Goal: Task Accomplishment & Management: Complete application form

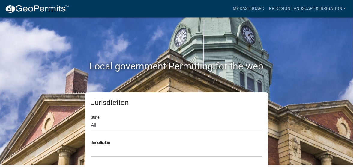
scroll to position [2, 0]
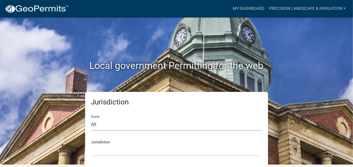
click at [115, 126] on select "All [US_STATE] [US_STATE] [US_STATE] [US_STATE] [US_STATE] [US_STATE] [US_STATE…" at bounding box center [176, 125] width 171 height 12
select select "[US_STATE]"
click at [91, 119] on select "All [US_STATE] [US_STATE] [US_STATE] [US_STATE] [US_STATE] [US_STATE] [US_STATE…" at bounding box center [176, 125] width 171 height 12
click at [114, 150] on select "[GEOGRAPHIC_DATA], [US_STATE] [GEOGRAPHIC_DATA], [US_STATE] [GEOGRAPHIC_DATA], …" at bounding box center [176, 150] width 171 height 12
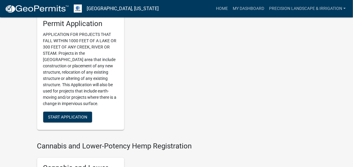
scroll to position [709, 0]
click at [69, 115] on span "Start Application" at bounding box center [67, 117] width 39 height 5
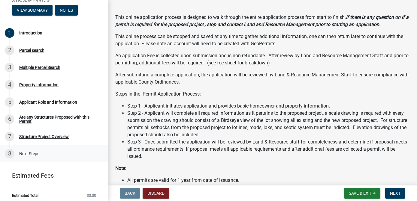
scroll to position [92, 0]
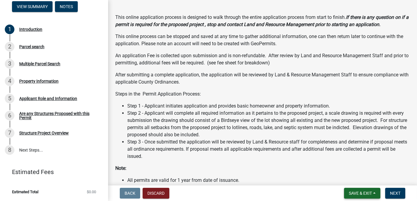
click at [353, 167] on span "Save & Exit" at bounding box center [359, 193] width 23 height 5
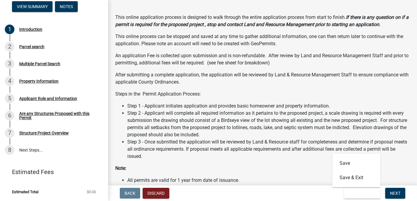
click at [353, 136] on li "Step 2 - Applicant will complete all required information as it pertains to the…" at bounding box center [268, 124] width 282 height 29
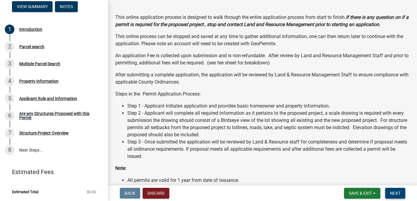
click at [353, 167] on span "Next" at bounding box center [395, 193] width 10 height 5
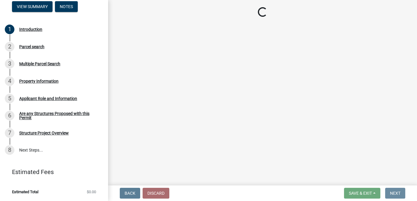
scroll to position [0, 0]
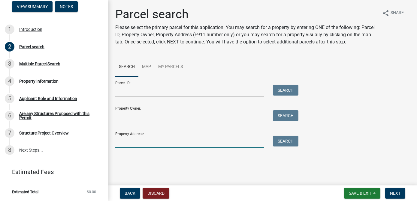
click at [133, 142] on input "Property Address:" at bounding box center [189, 142] width 148 height 12
type input "[STREET_ADDRESS][PERSON_NAME]"
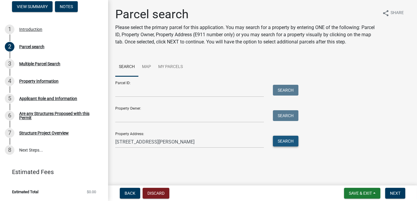
click at [287, 141] on button "Search" at bounding box center [285, 141] width 25 height 11
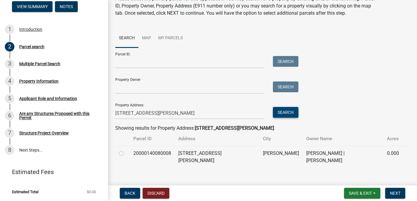
scroll to position [29, 0]
click at [126, 150] on label at bounding box center [126, 150] width 0 height 0
click at [126, 153] on input "radio" at bounding box center [128, 152] width 4 height 4
radio input "true"
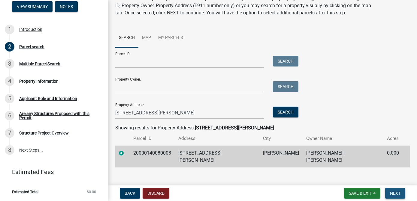
click at [353, 167] on span "Next" at bounding box center [395, 193] width 10 height 5
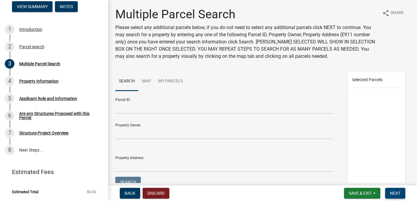
click at [353, 167] on span "Next" at bounding box center [395, 193] width 10 height 5
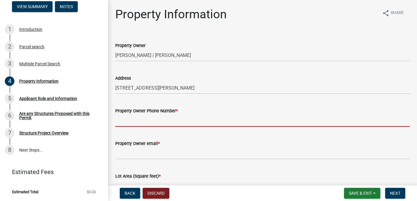
click at [121, 120] on input "Property Owner Phone Number *" at bounding box center [262, 121] width 294 height 12
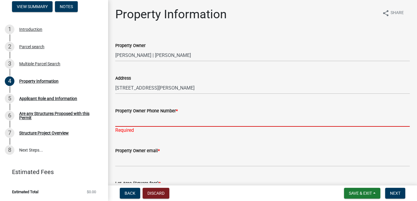
click at [123, 121] on input "Property Owner Phone Number *" at bounding box center [262, 121] width 294 height 12
paste input "[PHONE_NUMBER]"
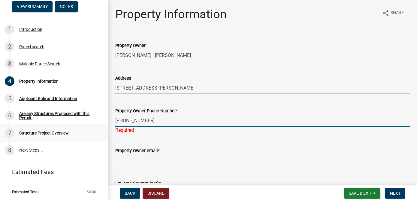
type input "[PHONE_NUMBER]"
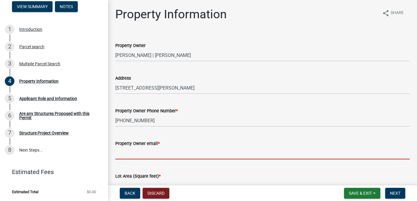
click at [121, 155] on input "Property Owner email *" at bounding box center [262, 153] width 294 height 12
paste input "[EMAIL_ADDRESS][DOMAIN_NAME]"
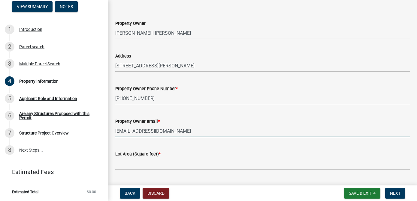
scroll to position [54, 0]
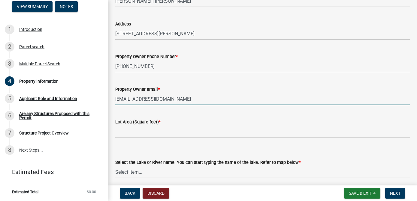
type input "[EMAIL_ADDRESS][DOMAIN_NAME]"
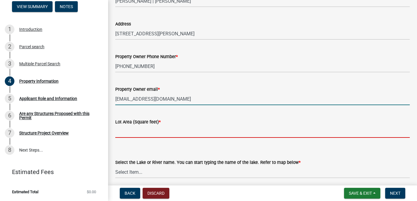
click at [135, 134] on input "text" at bounding box center [262, 132] width 294 height 12
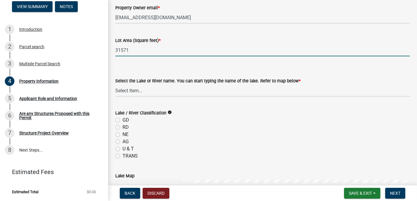
scroll to position [136, 0]
type input "31571"
click at [153, 88] on select "Select Item... None [PERSON_NAME] 56-031 [PERSON_NAME] 56-118 [PERSON_NAME] 56-…" at bounding box center [262, 90] width 294 height 12
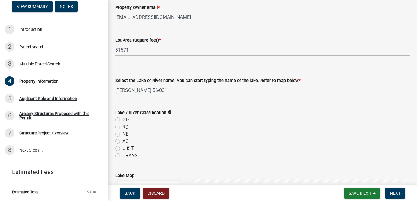
click at [151, 89] on select "Select Item... None [PERSON_NAME] 56-031 [PERSON_NAME] 56-118 [PERSON_NAME] 56-…" at bounding box center [262, 90] width 294 height 12
click at [115, 84] on select "Select Item... None [PERSON_NAME] 56-031 [PERSON_NAME] 56-118 [PERSON_NAME] 56-…" at bounding box center [262, 90] width 294 height 12
select select "3119cf26-29bf-4f57-8286-5f0977555fa3"
click at [122, 128] on label "RD" at bounding box center [125, 127] width 6 height 7
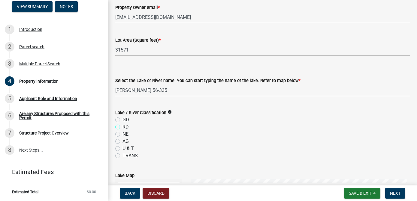
click at [122, 127] on input "RD" at bounding box center [124, 126] width 4 height 4
radio input "true"
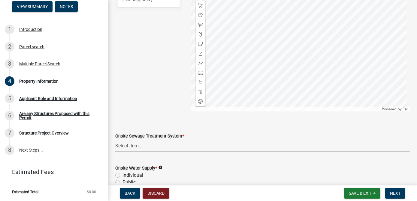
scroll to position [381, 0]
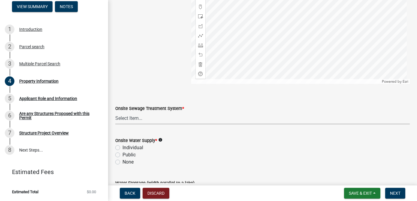
click at [124, 119] on select "Select Item... L&R Certificate of Compliance within 5yrs Compliance Inspection …" at bounding box center [262, 118] width 294 height 12
click at [115, 112] on select "Select Item... L&R Certificate of Compliance within 5yrs Compliance Inspection …" at bounding box center [262, 118] width 294 height 12
select select "9f52d7c9-96dd-4370-b810-ce091165f7c2"
click at [122, 147] on label "Individual" at bounding box center [132, 147] width 21 height 7
click at [122, 147] on input "Individual" at bounding box center [124, 146] width 4 height 4
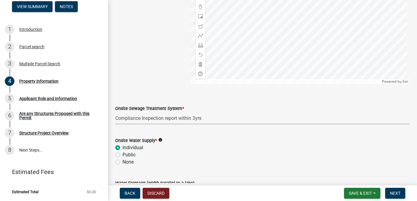
radio input "true"
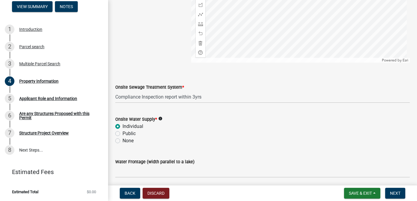
scroll to position [425, 0]
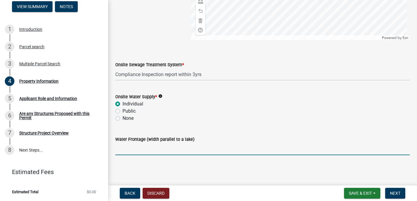
click at [130, 148] on input "Water Frontage (width parallel to a lake)" at bounding box center [262, 149] width 294 height 12
click at [149, 150] on input "Water Frontage (width parallel to a lake)" at bounding box center [262, 149] width 294 height 12
type input "200"
click at [166, 160] on wm-data-entity-input "Water Frontage (width parallel to a lake) 200" at bounding box center [262, 143] width 294 height 33
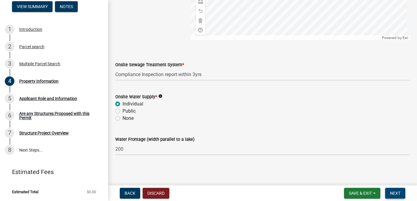
click at [353, 167] on span "Next" at bounding box center [395, 193] width 10 height 5
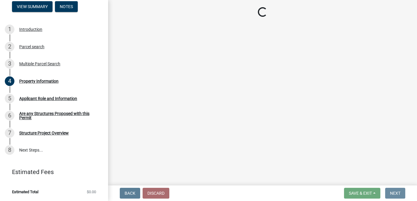
scroll to position [0, 0]
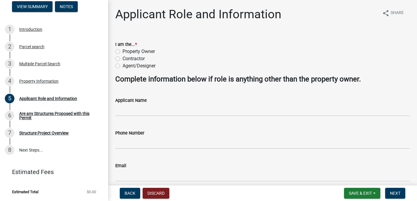
click at [122, 58] on label "Contractor" at bounding box center [133, 58] width 22 height 7
click at [122, 58] on input "Contractor" at bounding box center [124, 57] width 4 height 4
radio input "true"
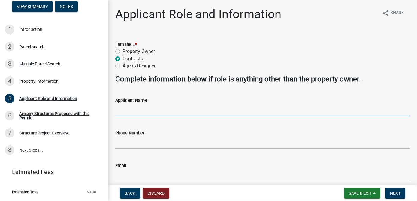
click at [119, 105] on input "Applicant Name" at bounding box center [262, 110] width 294 height 12
type input "Precision Landscape & Irrigation LLC"
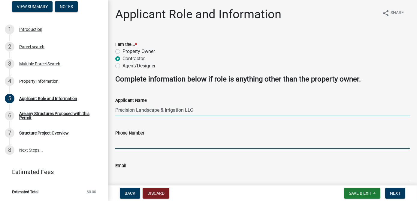
type input "[PHONE_NUMBER]"
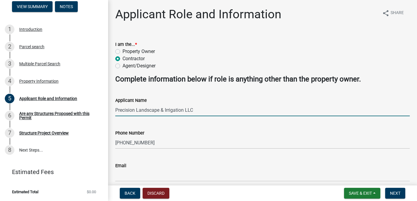
type input "[PERSON_NAME][EMAIL_ADDRESS][PERSON_NAME][DOMAIN_NAME]"
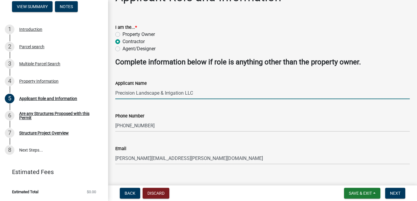
scroll to position [26, 0]
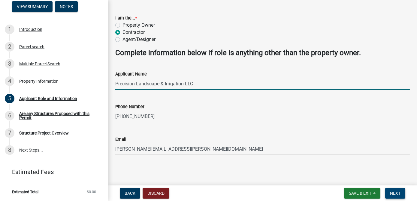
click at [353, 167] on span "Next" at bounding box center [395, 193] width 10 height 5
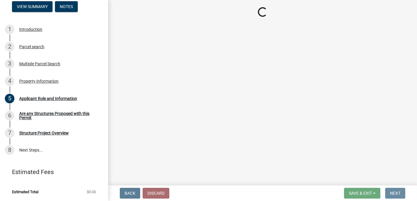
scroll to position [0, 0]
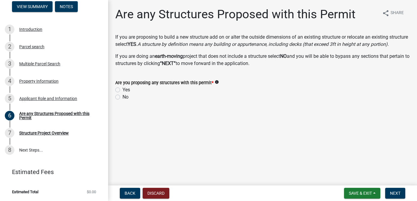
click at [122, 101] on label "No" at bounding box center [125, 97] width 6 height 7
click at [122, 97] on input "No" at bounding box center [124, 96] width 4 height 4
radio input "true"
click at [353, 167] on button "Next" at bounding box center [395, 193] width 20 height 11
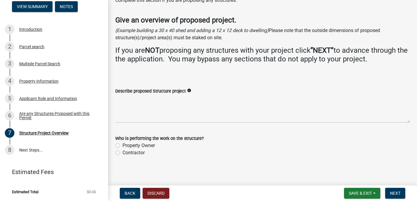
scroll to position [29, 0]
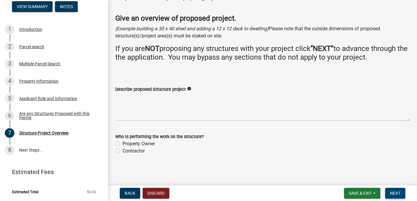
click at [353, 167] on span "Next" at bounding box center [395, 193] width 10 height 5
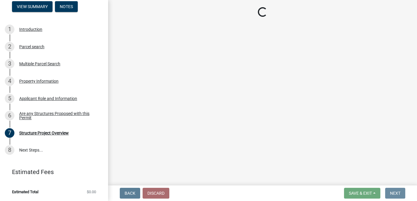
scroll to position [0, 0]
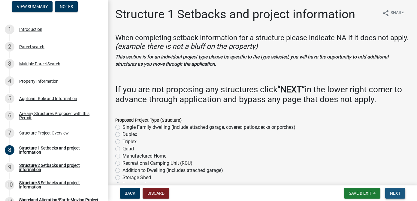
click at [353, 167] on span "Next" at bounding box center [395, 193] width 10 height 5
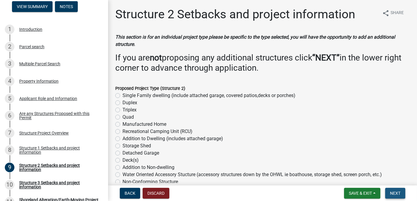
click at [353, 167] on span "Next" at bounding box center [395, 193] width 10 height 5
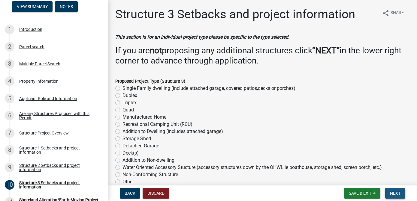
click at [353, 167] on span "Next" at bounding box center [395, 193] width 10 height 5
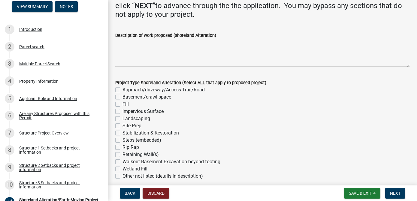
scroll to position [82, 0]
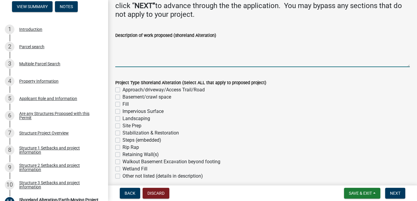
click at [132, 51] on textarea "Description of work proposed (shoreland Alteration)" at bounding box center [262, 53] width 294 height 28
click at [143, 46] on textarea "Description of work proposed (shoreland Alteration)" at bounding box center [262, 53] width 294 height 28
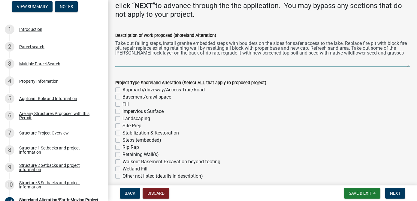
click at [353, 53] on textarea "Take out failing steps, install granite embedded steps with boulders on the sid…" at bounding box center [262, 53] width 294 height 28
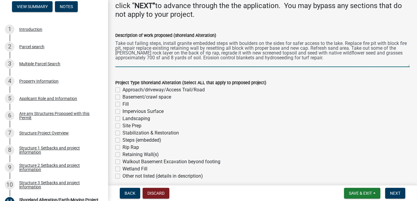
type textarea "Take out failing steps, install granite embedded steps with boulders on the sid…"
click at [122, 119] on label "Landscaping" at bounding box center [136, 118] width 28 height 7
click at [122, 119] on input "Landscaping" at bounding box center [124, 117] width 4 height 4
checkbox input "true"
checkbox input "false"
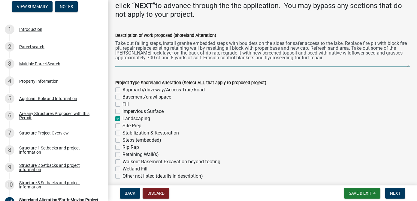
checkbox input "false"
checkbox input "true"
checkbox input "false"
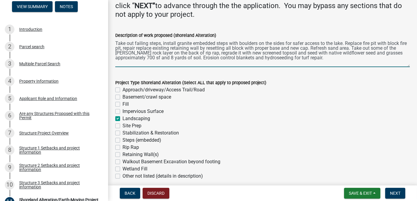
checkbox input "false"
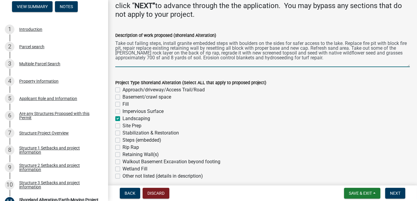
checkbox input "false"
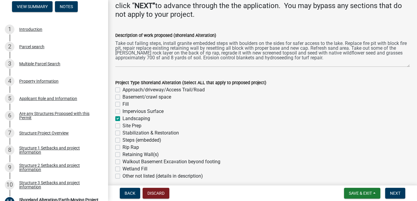
click at [122, 139] on label "Steps (embedded)" at bounding box center [141, 140] width 39 height 7
click at [122, 139] on input "Steps (embedded)" at bounding box center [124, 139] width 4 height 4
checkbox input "true"
checkbox input "false"
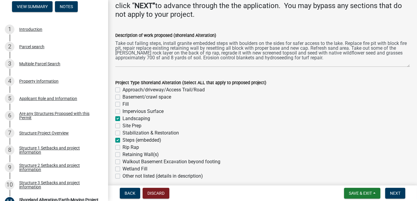
checkbox input "false"
checkbox input "true"
checkbox input "false"
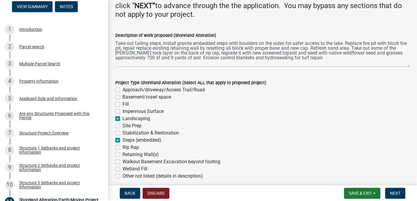
checkbox input "true"
checkbox input "false"
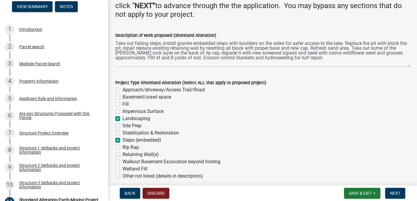
checkbox input "false"
click at [122, 148] on label "Rip Rap" at bounding box center [130, 147] width 16 height 7
click at [122, 148] on input "Rip Rap" at bounding box center [124, 146] width 4 height 4
checkbox input "true"
checkbox input "false"
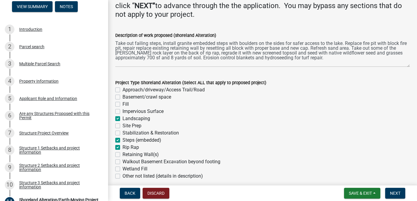
checkbox input "false"
checkbox input "true"
checkbox input "false"
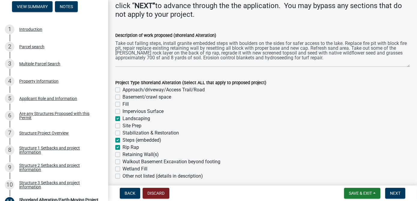
checkbox input "false"
checkbox input "true"
checkbox input "false"
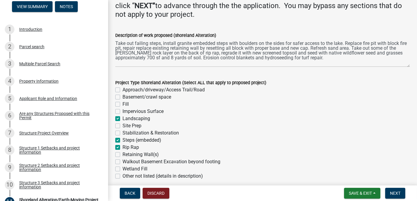
checkbox input "false"
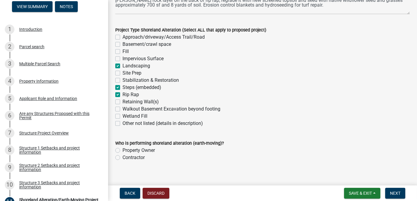
scroll to position [136, 0]
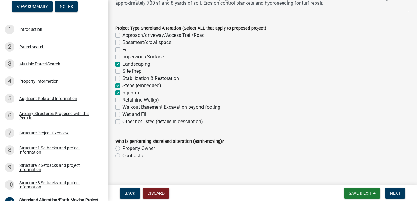
click at [122, 156] on label "Contractor" at bounding box center [133, 155] width 22 height 7
click at [122, 156] on input "Contractor" at bounding box center [124, 154] width 4 height 4
radio input "true"
click at [122, 57] on label "Impervious Surface" at bounding box center [142, 56] width 41 height 7
click at [122, 57] on input "Impervious Surface" at bounding box center [124, 55] width 4 height 4
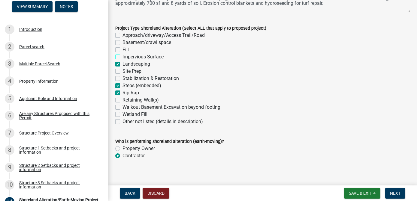
checkbox input "true"
checkbox input "false"
checkbox input "true"
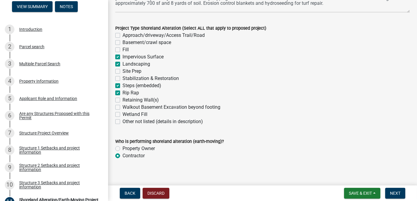
checkbox input "true"
checkbox input "false"
checkbox input "true"
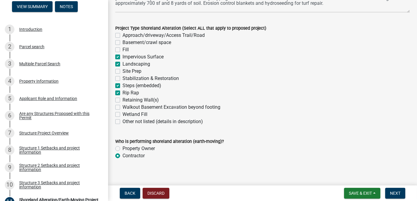
checkbox input "false"
click at [122, 100] on label "Retaining Wall(s)" at bounding box center [140, 100] width 36 height 7
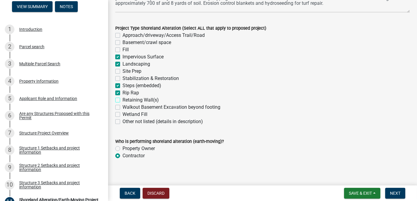
click at [122, 100] on input "Retaining Wall(s)" at bounding box center [124, 99] width 4 height 4
checkbox input "true"
checkbox input "false"
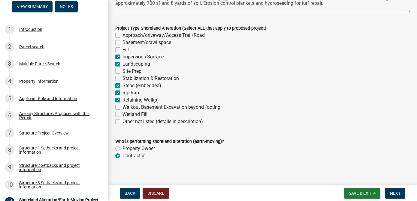
checkbox input "true"
checkbox input "false"
checkbox input "true"
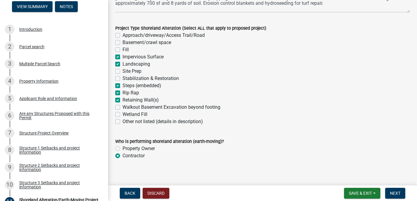
checkbox input "true"
checkbox input "false"
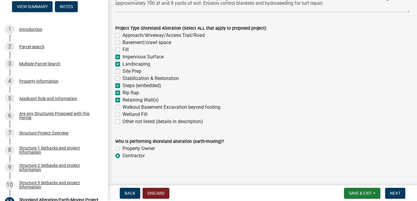
click at [122, 56] on label "Impervious Surface" at bounding box center [142, 56] width 41 height 7
click at [122, 56] on input "Impervious Surface" at bounding box center [124, 55] width 4 height 4
checkbox input "false"
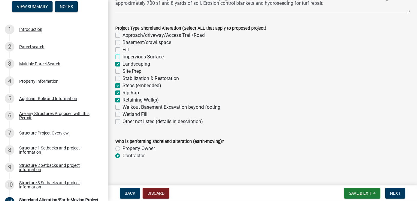
checkbox input "false"
checkbox input "true"
checkbox input "false"
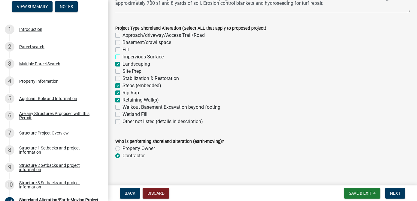
checkbox input "true"
checkbox input "false"
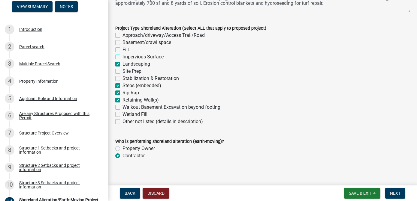
checkbox input "false"
click at [353, 167] on span "Next" at bounding box center [395, 193] width 10 height 5
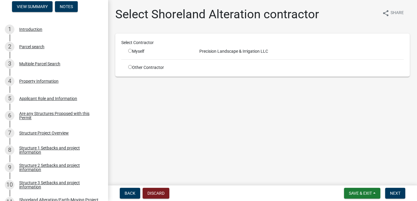
click at [128, 51] on input "radio" at bounding box center [130, 51] width 4 height 4
radio input "true"
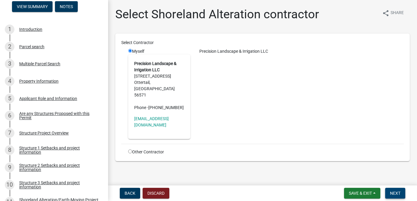
click at [353, 167] on span "Next" at bounding box center [395, 193] width 10 height 5
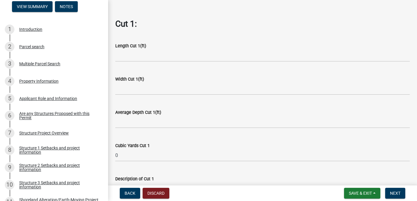
scroll to position [273, 0]
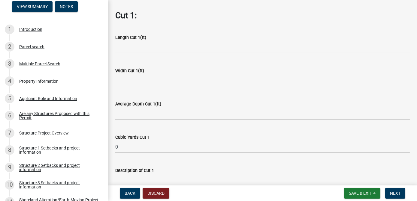
click at [125, 53] on input "text" at bounding box center [262, 47] width 294 height 12
click at [121, 53] on input "text" at bounding box center [262, 47] width 294 height 12
type input "34"
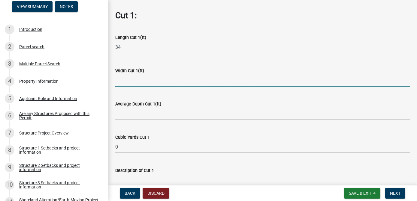
click at [121, 87] on input "text" at bounding box center [262, 80] width 294 height 12
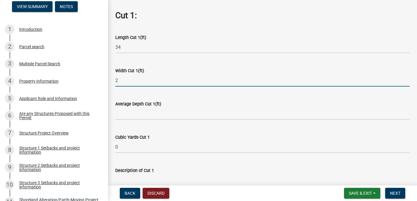
type input "2"
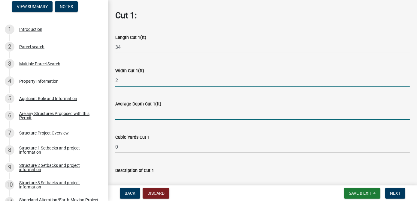
click at [118, 120] on input "text" at bounding box center [262, 114] width 294 height 12
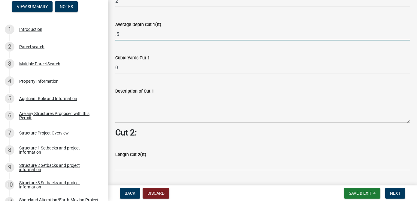
scroll to position [354, 0]
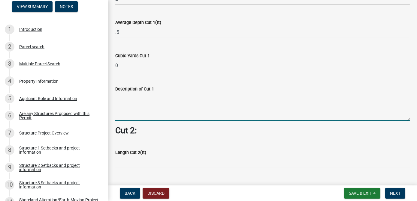
type input "0.5"
click at [130, 112] on wm-data-entity-input-list "Cut = Length x Width x Average Depth. Cut 1: Length Cut 1(ft) 34 Width Cut 1(ft…" at bounding box center [262, 120] width 294 height 862
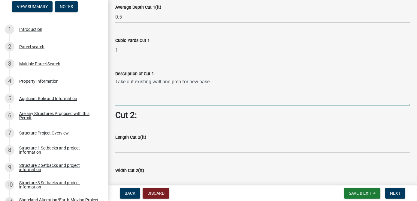
scroll to position [381, 0]
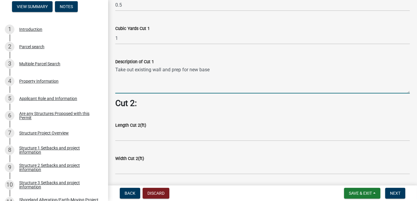
type textarea "Take out existing wall and prep for new base"
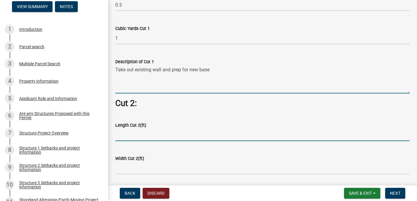
click at [127, 140] on input "text" at bounding box center [262, 135] width 294 height 12
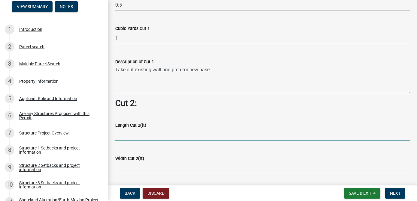
click at [119, 140] on input "text" at bounding box center [262, 135] width 294 height 12
type input "18"
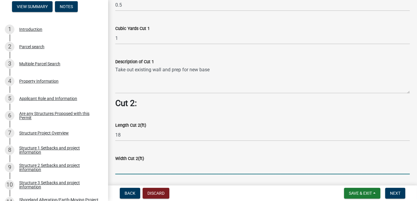
click at [121, 167] on input "text" at bounding box center [262, 168] width 294 height 12
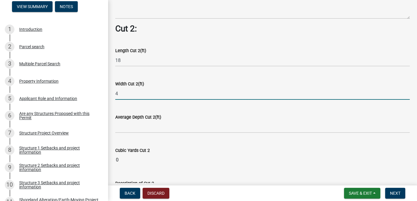
scroll to position [463, 0]
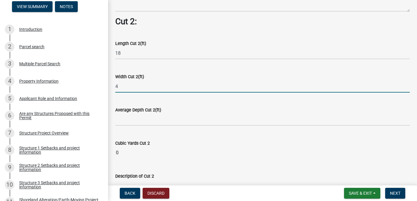
type input "4"
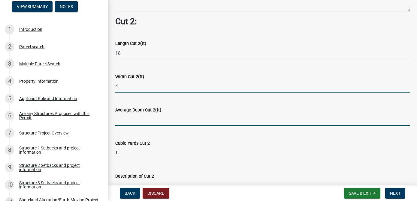
click at [119, 124] on input "text" at bounding box center [262, 120] width 294 height 12
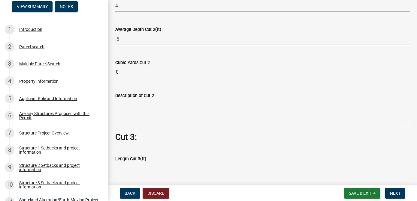
scroll to position [545, 0]
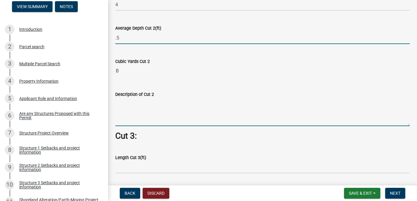
type input "0.5"
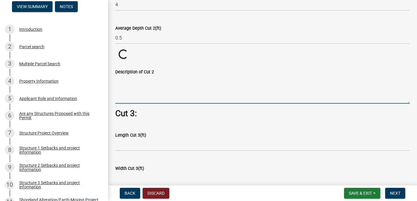
click at [128, 92] on textarea "Description of Cut 2" at bounding box center [262, 90] width 294 height 28
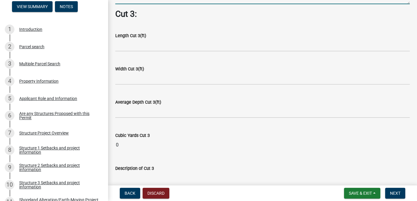
scroll to position [681, 0]
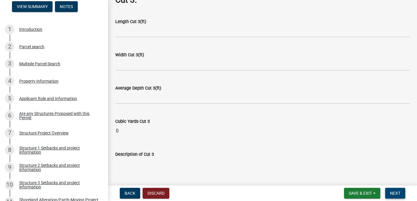
type textarea "Prep for new steps and base"
click at [353, 167] on span "Next" at bounding box center [395, 193] width 10 height 5
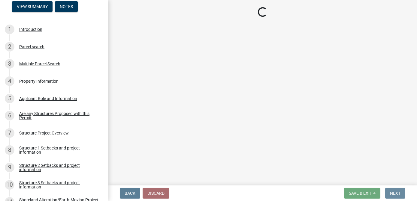
scroll to position [0, 0]
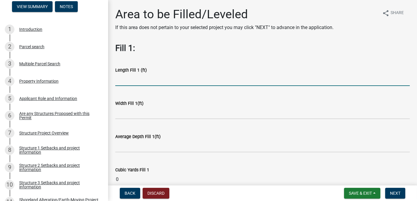
click at [125, 79] on input "text" at bounding box center [262, 80] width 294 height 12
type input "34"
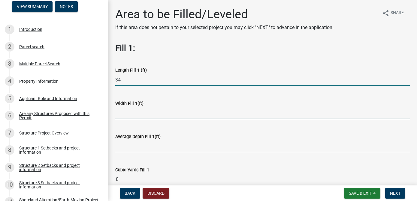
click at [129, 115] on input "text" at bounding box center [262, 113] width 294 height 12
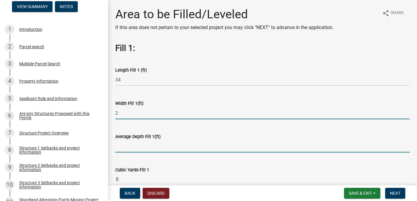
type input "2"
click at [119, 148] on input "text" at bounding box center [262, 146] width 294 height 12
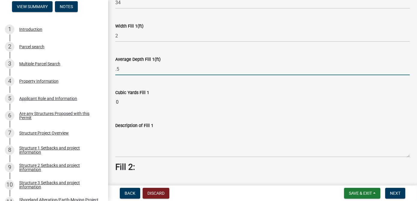
scroll to position [82, 0]
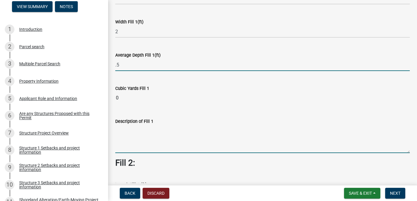
type input "0.5"
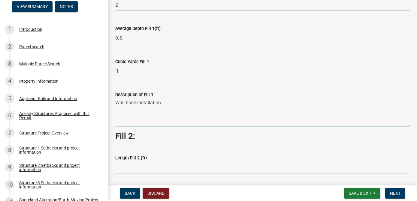
scroll to position [136, 0]
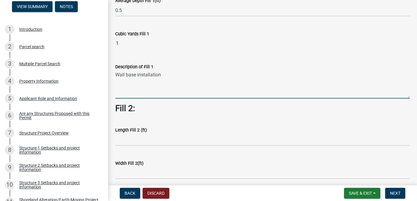
type textarea "Wall base installation"
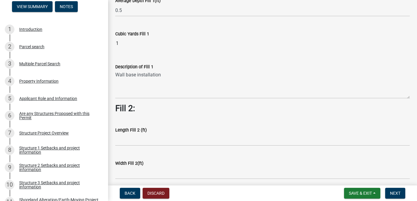
click at [162, 129] on div "Length Fill 2 (ft)" at bounding box center [262, 130] width 294 height 7
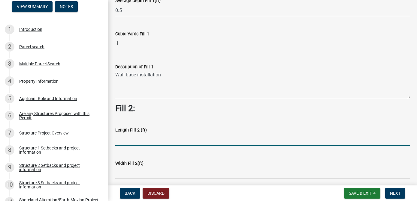
click at [131, 142] on input "text" at bounding box center [262, 140] width 294 height 12
type input "18"
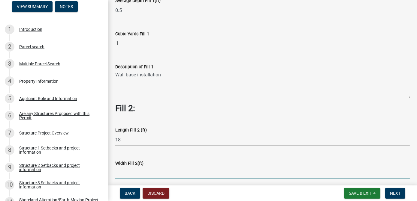
click at [119, 167] on input "text" at bounding box center [262, 173] width 294 height 12
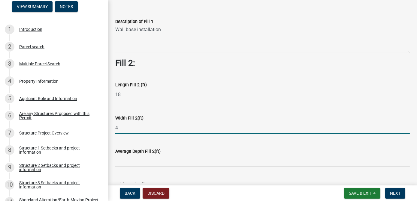
scroll to position [191, 0]
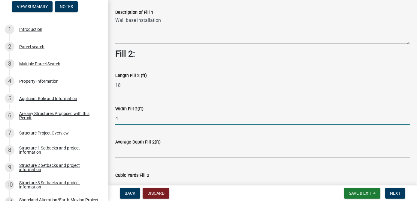
type input "4"
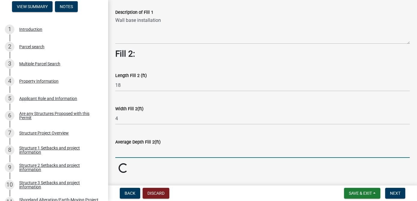
click at [123, 154] on input "text" at bounding box center [262, 152] width 294 height 12
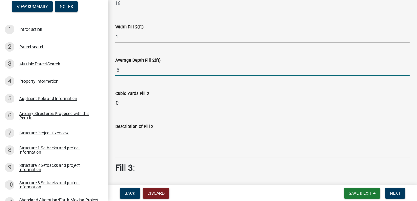
type input "0.5"
click at [124, 136] on wm-data-entity-input "Description of Fill 2" at bounding box center [262, 139] width 294 height 49
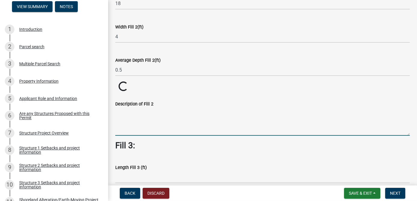
type textarea "A"
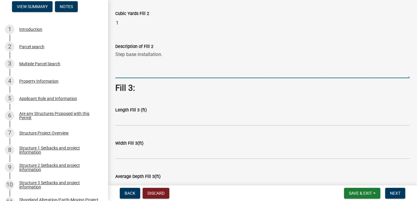
scroll to position [381, 0]
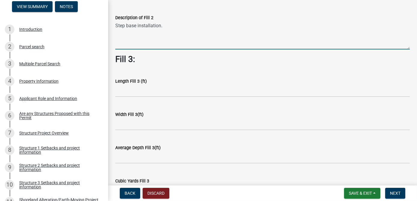
type textarea "Step base installation."
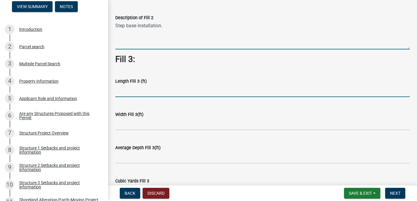
click at [129, 92] on input "text" at bounding box center [262, 91] width 294 height 12
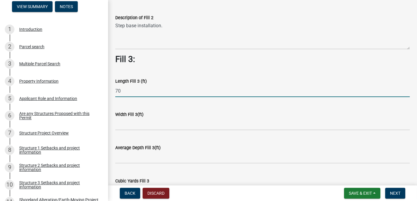
type input "70"
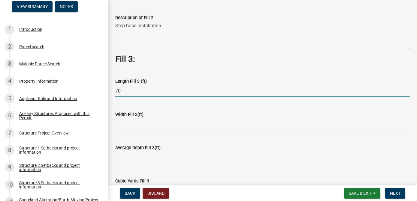
click at [118, 124] on input "text" at bounding box center [262, 124] width 294 height 12
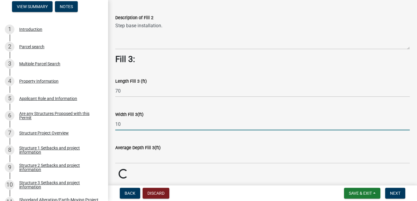
type input "10"
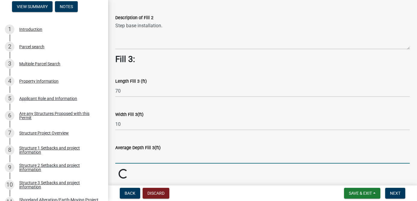
click at [116, 154] on input "text" at bounding box center [262, 157] width 294 height 12
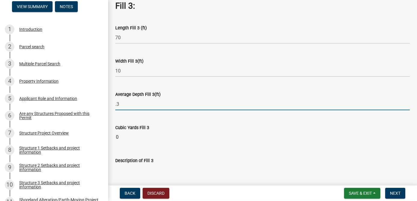
scroll to position [436, 0]
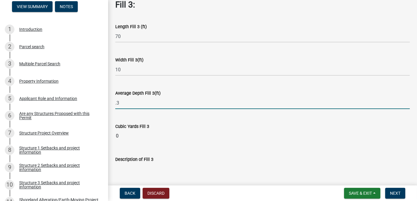
type input "0.3"
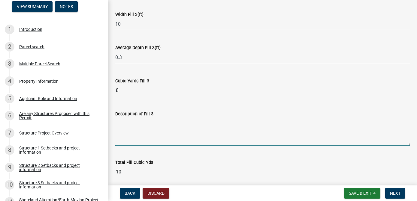
click at [131, 128] on textarea "Description of Fill 3" at bounding box center [262, 132] width 294 height 28
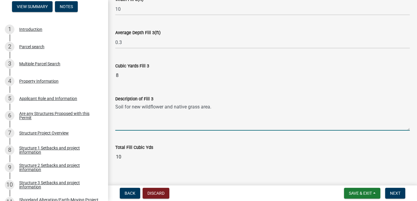
scroll to position [504, 0]
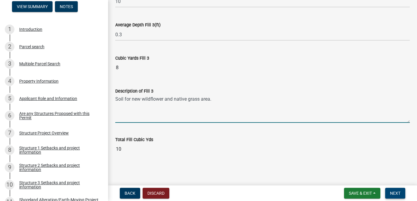
type textarea "Soil for new wildflower and native grass area."
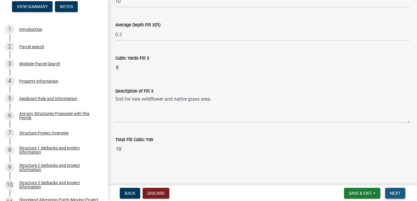
click at [353, 167] on span "Next" at bounding box center [395, 193] width 10 height 5
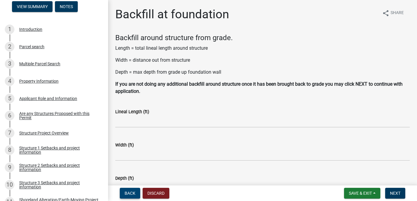
click at [131, 167] on span "Back" at bounding box center [129, 193] width 11 height 5
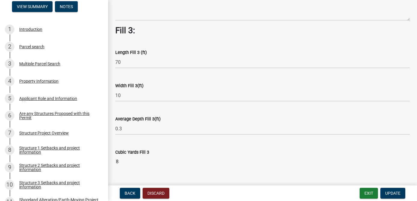
scroll to position [409, 0]
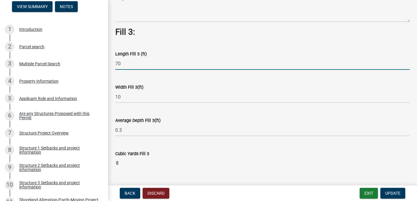
drag, startPoint x: 121, startPoint y: 63, endPoint x: 114, endPoint y: 62, distance: 7.5
click at [114, 62] on div "Length Fill 3 (ft) 70" at bounding box center [262, 56] width 303 height 28
type input "140"
click at [166, 88] on div "Width Fill 3(ft)" at bounding box center [262, 87] width 294 height 7
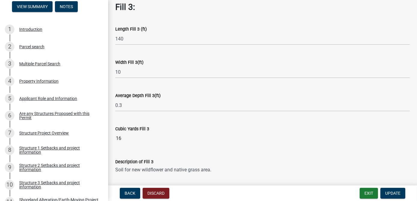
scroll to position [463, 0]
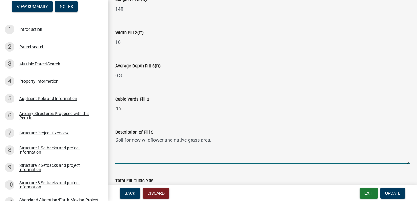
click at [116, 139] on textarea "Soil for new wildflower and native grass area." at bounding box center [262, 150] width 294 height 28
click at [224, 150] on textarea "Soil for turf repair and new soil for new wildflower and native grass area." at bounding box center [262, 150] width 294 height 28
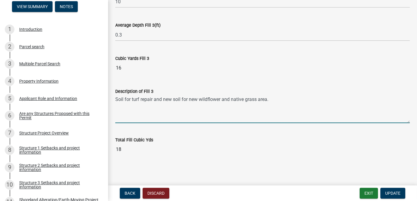
scroll to position [504, 0]
type textarea "Soil for turf repair and new soil for new wildflower and native grass area."
click at [353, 167] on span "Update" at bounding box center [392, 193] width 15 height 5
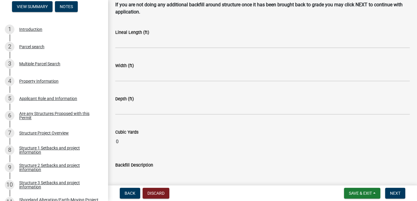
scroll to position [82, 0]
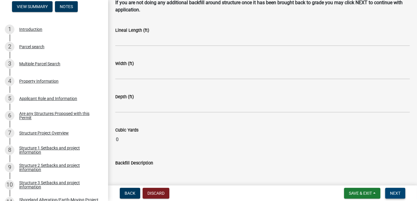
click at [353, 167] on span "Next" at bounding box center [395, 193] width 10 height 5
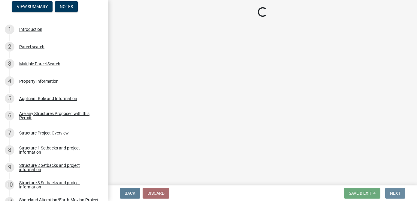
scroll to position [0, 0]
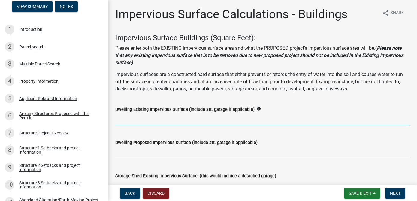
click at [140, 117] on input "text" at bounding box center [262, 119] width 294 height 12
type input "3325"
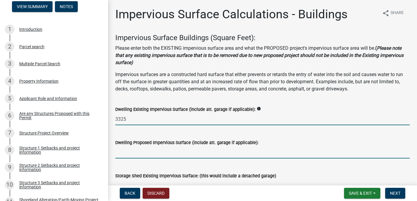
click at [150, 151] on input "text" at bounding box center [262, 152] width 294 height 12
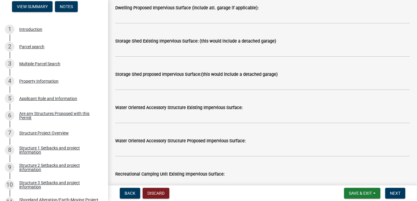
scroll to position [136, 0]
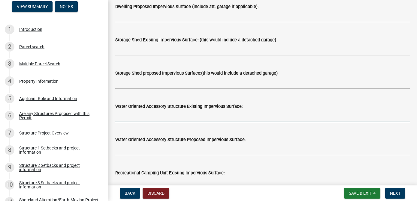
click at [130, 115] on input "text" at bounding box center [262, 116] width 294 height 12
type input "384"
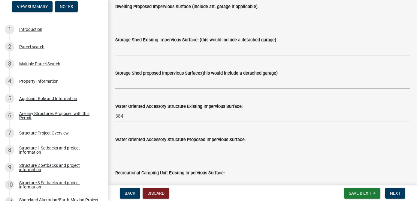
click at [170, 140] on label "Water Oriented Accessory Structure Proposed Impervious Surface:" at bounding box center [180, 140] width 130 height 4
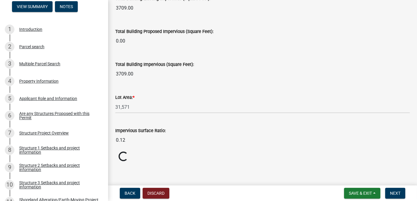
scroll to position [469, 0]
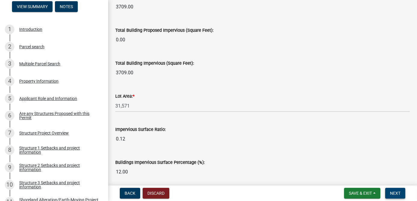
click at [353, 167] on span "Next" at bounding box center [395, 193] width 10 height 5
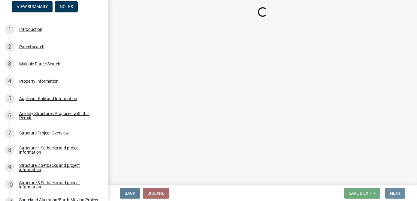
scroll to position [0, 0]
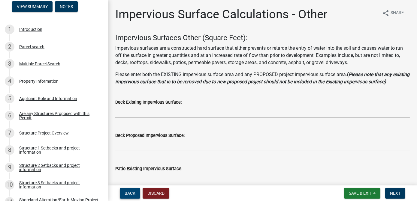
click at [126, 167] on span "Back" at bounding box center [129, 193] width 11 height 5
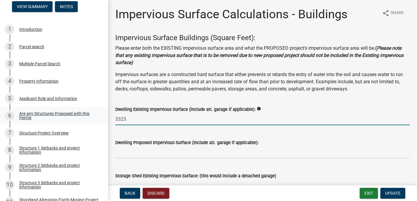
drag, startPoint x: 130, startPoint y: 120, endPoint x: 103, endPoint y: 122, distance: 27.3
click at [103, 121] on div "Structure and Shoreland Alteration Permit Application STR/SAP - 491564 View Sum…" at bounding box center [208, 100] width 417 height 201
type input "3421"
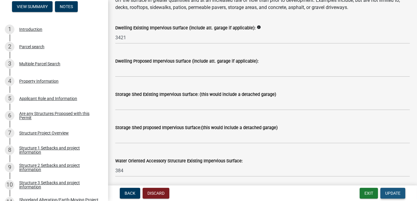
click at [353, 167] on span "Update" at bounding box center [392, 193] width 15 height 5
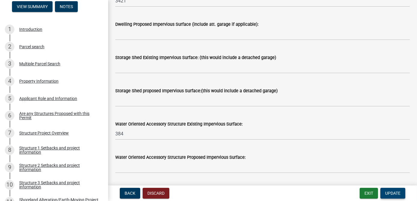
scroll to position [109, 0]
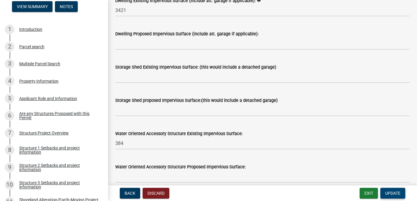
click at [353, 167] on span "Update" at bounding box center [392, 193] width 15 height 5
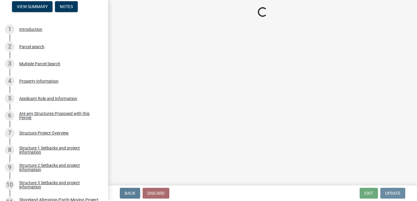
scroll to position [0, 0]
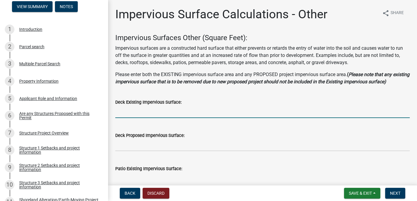
click at [127, 118] on input "text" at bounding box center [262, 112] width 294 height 12
type input "310"
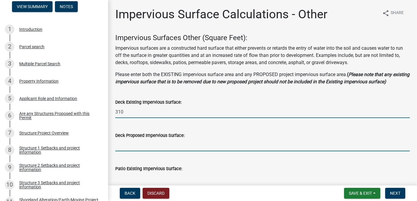
click at [136, 151] on input "text" at bounding box center [262, 145] width 294 height 12
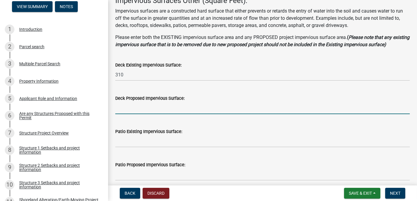
scroll to position [54, 0]
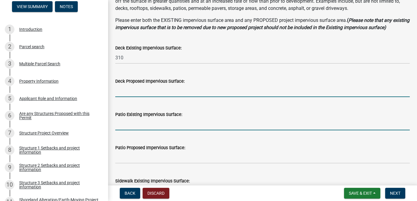
click at [127, 130] on input "text" at bounding box center [262, 124] width 294 height 12
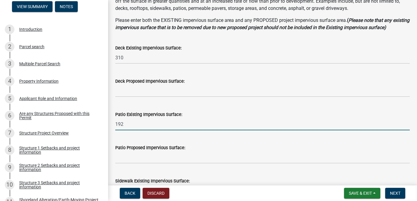
type input "192"
click at [144, 150] on label "Patio Proposed Impervious Surface:" at bounding box center [150, 148] width 70 height 4
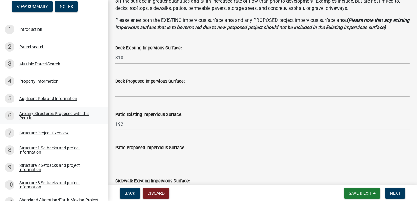
type input "4307.00"
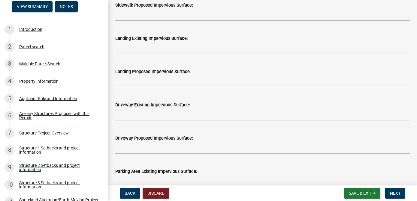
scroll to position [273, 0]
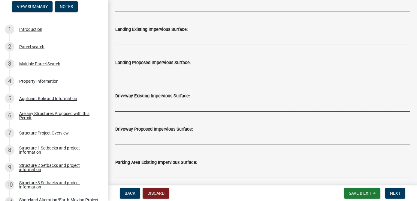
click at [121, 112] on input "text" at bounding box center [262, 106] width 294 height 12
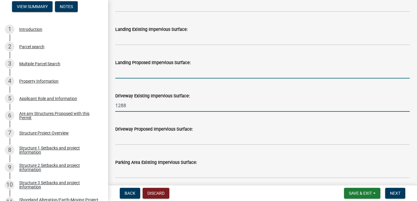
click at [194, 79] on input "text" at bounding box center [262, 72] width 294 height 12
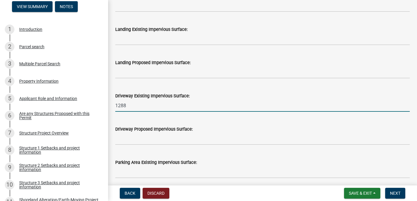
drag, startPoint x: 129, startPoint y: 111, endPoint x: 111, endPoint y: 112, distance: 18.4
click at [111, 112] on div "Driveway Existing Impervious Surface: 1288" at bounding box center [262, 98] width 303 height 28
type input "678"
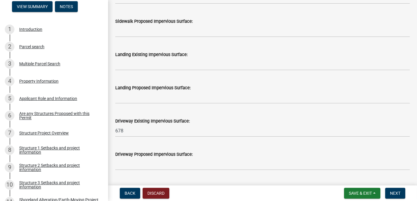
scroll to position [191, 0]
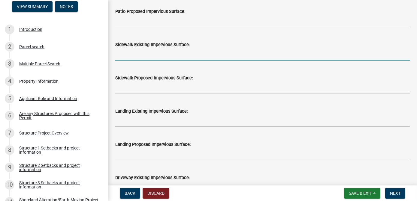
click at [122, 61] on input "text" at bounding box center [262, 54] width 294 height 12
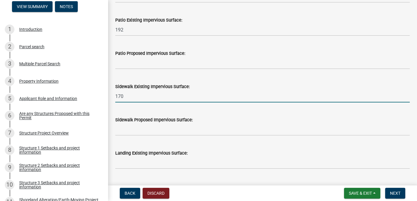
scroll to position [163, 0]
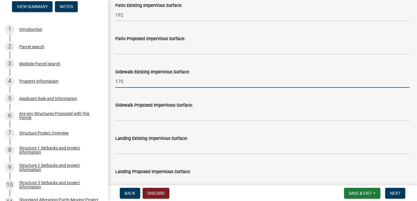
type input "170"
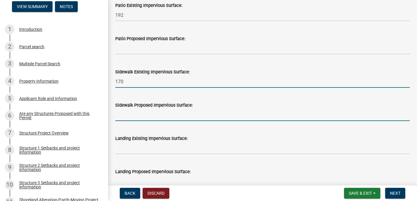
click at [151, 121] on input "text" at bounding box center [262, 115] width 294 height 12
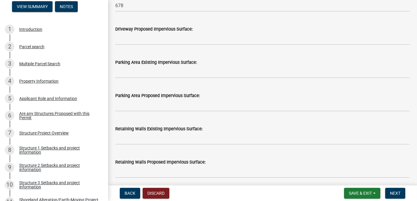
scroll to position [381, 0]
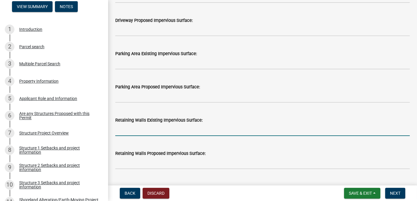
click at [119, 136] on input "text" at bounding box center [262, 130] width 294 height 12
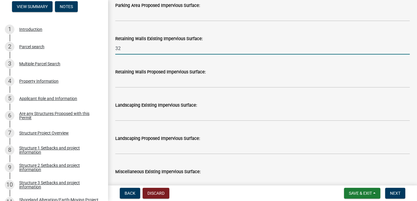
scroll to position [463, 0]
type input "32"
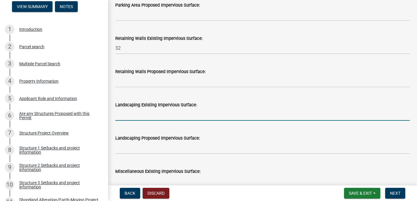
click at [126, 119] on input "text" at bounding box center [262, 115] width 294 height 12
type input "137"
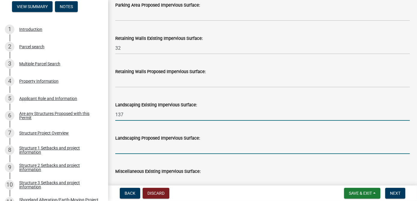
click at [172, 154] on input "text" at bounding box center [262, 148] width 294 height 12
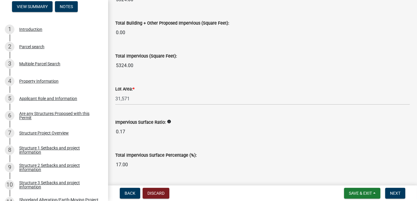
scroll to position [734, 0]
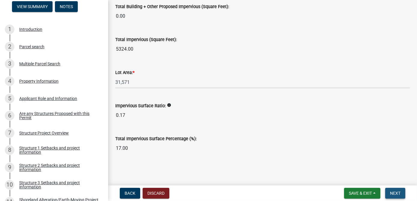
click at [353, 167] on span "Next" at bounding box center [395, 193] width 10 height 5
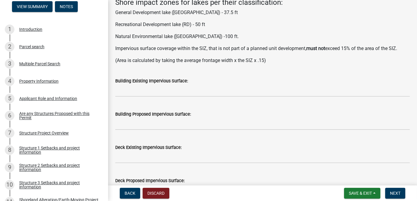
scroll to position [109, 0]
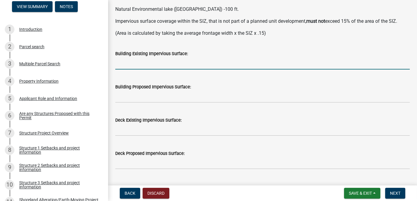
click at [123, 64] on input "text" at bounding box center [262, 63] width 294 height 12
click at [127, 58] on input "text" at bounding box center [262, 63] width 294 height 12
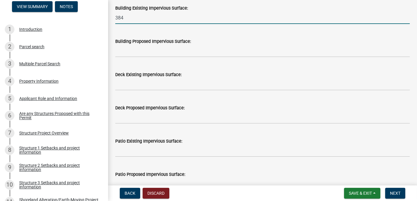
scroll to position [163, 0]
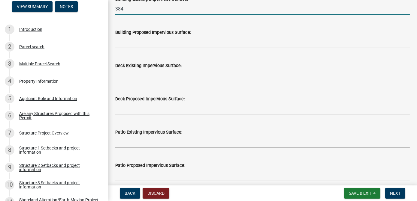
type input "384"
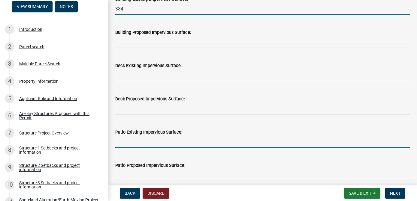
click at [133, 142] on input "text" at bounding box center [262, 142] width 294 height 12
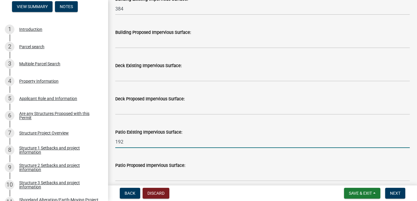
type input "192"
click at [137, 157] on div "Patio Proposed Impervious Surface:" at bounding box center [262, 168] width 294 height 28
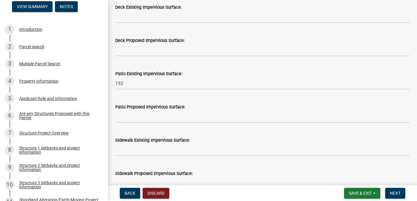
type input "576"
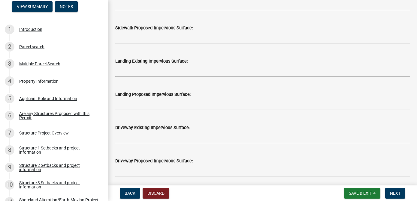
scroll to position [381, 0]
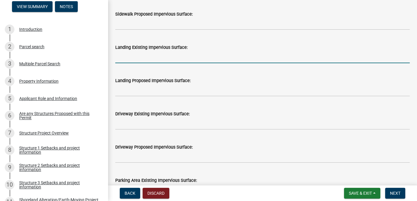
click at [121, 60] on input "text" at bounding box center [262, 57] width 294 height 12
type input "137"
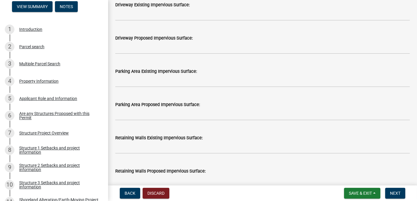
scroll to position [518, 0]
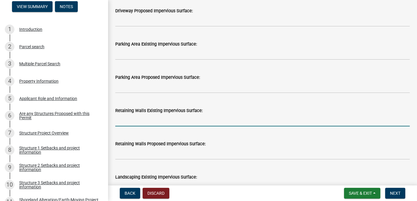
click at [121, 123] on input "text" at bounding box center [262, 120] width 294 height 12
type input "32"
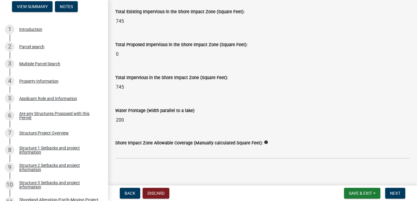
scroll to position [818, 0]
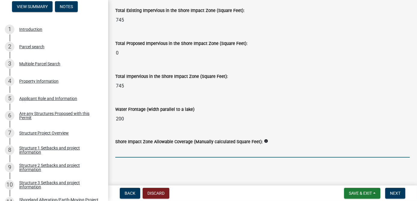
click at [131, 153] on input "text" at bounding box center [262, 151] width 294 height 12
type input "1500"
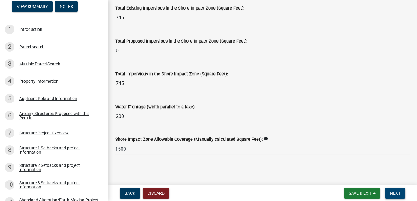
click at [353, 167] on span "Next" at bounding box center [395, 193] width 10 height 5
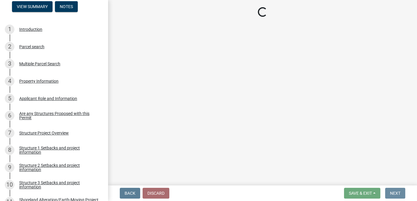
scroll to position [0, 0]
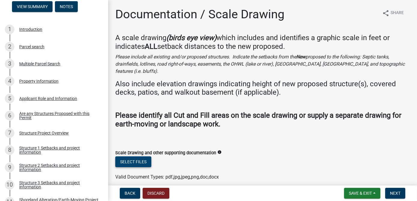
click at [145, 157] on button "Select files" at bounding box center [133, 162] width 36 height 11
click at [127, 167] on link "[PERSON_NAME].pdf" at bounding box center [137, 181] width 44 height 6
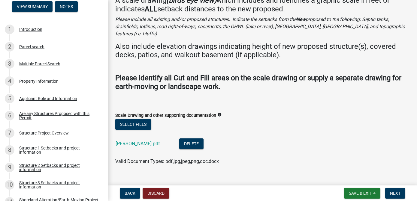
scroll to position [41, 0]
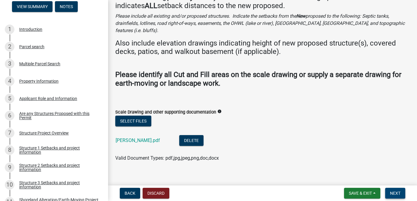
click at [353, 167] on span "Next" at bounding box center [395, 193] width 10 height 5
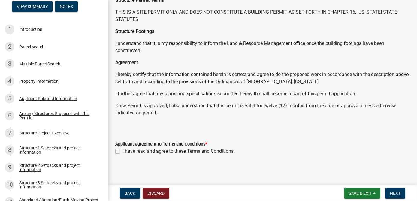
scroll to position [103, 0]
click at [122, 151] on label "I have read and agree to these Terms and Conditions." at bounding box center [178, 151] width 112 height 7
click at [122, 151] on input "I have read and agree to these Terms and Conditions." at bounding box center [124, 150] width 4 height 4
checkbox input "true"
click at [353, 167] on button "Next" at bounding box center [395, 193] width 20 height 11
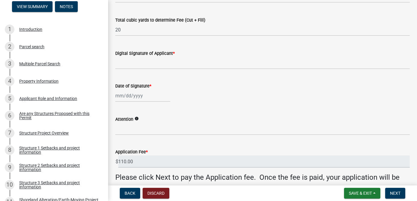
scroll to position [136, 0]
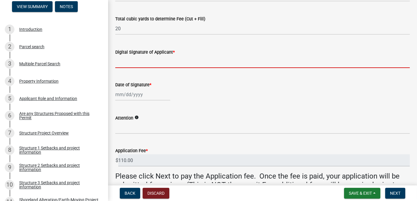
click at [133, 66] on input "Digital Signature of Applicant *" at bounding box center [262, 62] width 294 height 12
type input "[PERSON_NAME]"
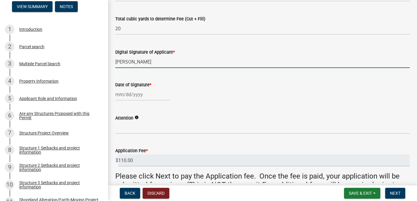
select select "10"
select select "2025"
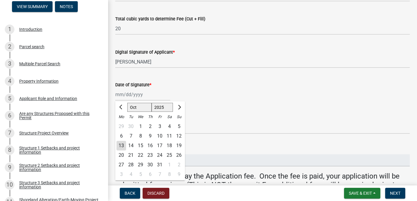
click at [139, 97] on div "[PERSON_NAME] Feb Mar Apr [PERSON_NAME][DATE] Oct Nov [DATE] 1526 1527 1528 152…" at bounding box center [142, 94] width 55 height 12
click at [121, 145] on div "13" at bounding box center [121, 146] width 10 height 10
type input "[DATE]"
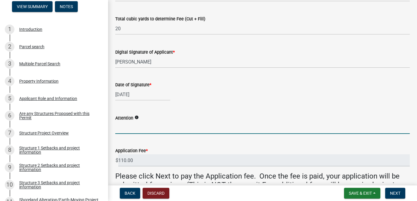
click at [125, 129] on input "Attention" at bounding box center [262, 128] width 294 height 12
type input "[PERSON_NAME]"
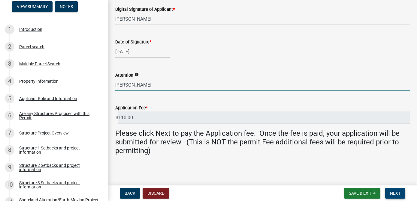
click at [353, 167] on span "Next" at bounding box center [395, 193] width 10 height 5
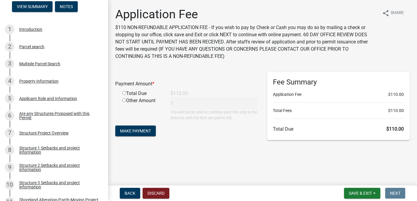
click at [123, 93] on input "radio" at bounding box center [124, 93] width 4 height 4
radio input "true"
type input "110"
click at [143, 130] on span "Make Payment" at bounding box center [135, 131] width 31 height 5
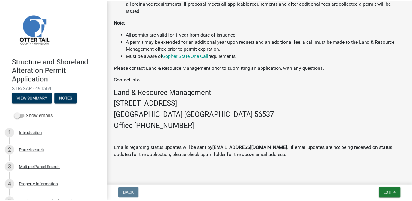
scroll to position [381, 0]
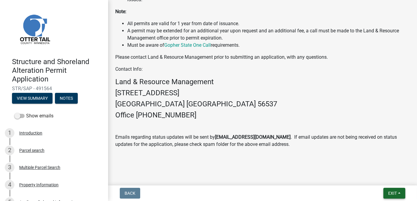
click at [392, 193] on span "Exit" at bounding box center [392, 193] width 9 height 5
click at [374, 178] on button "Save & Exit" at bounding box center [381, 178] width 48 height 14
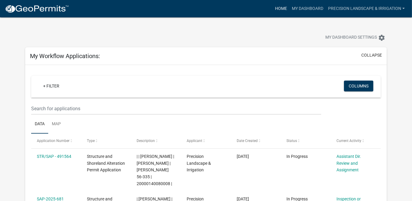
click at [280, 6] on link "Home" at bounding box center [281, 8] width 17 height 11
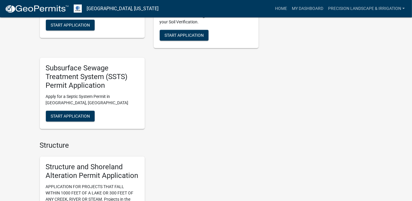
scroll to position [572, 0]
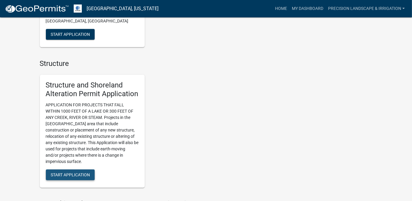
click at [85, 177] on button "Start Application" at bounding box center [70, 175] width 49 height 11
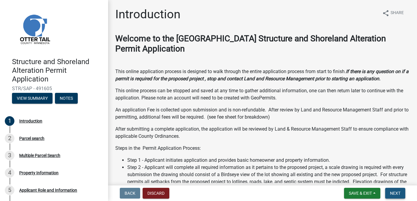
click at [390, 194] on span "Next" at bounding box center [395, 193] width 10 height 5
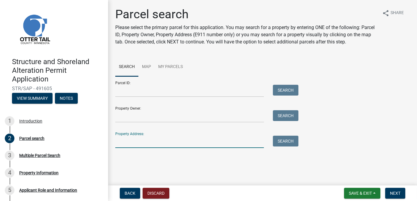
click at [144, 143] on input "Property Address:" at bounding box center [189, 142] width 148 height 12
type input "30885"
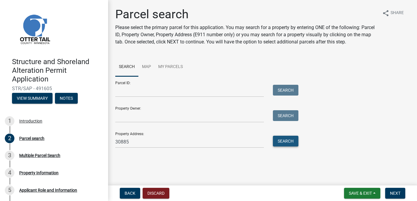
click at [284, 142] on button "Search" at bounding box center [285, 141] width 25 height 11
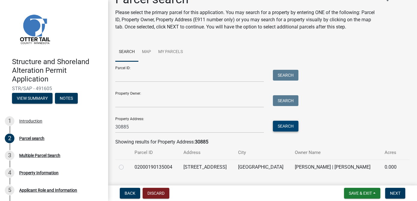
scroll to position [29, 0]
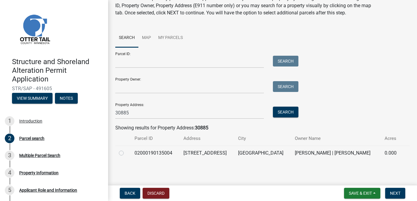
click at [126, 150] on label at bounding box center [126, 150] width 0 height 0
click at [126, 153] on input "radio" at bounding box center [128, 152] width 4 height 4
radio input "true"
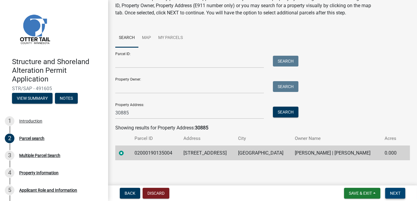
click at [398, 195] on span "Next" at bounding box center [395, 193] width 10 height 5
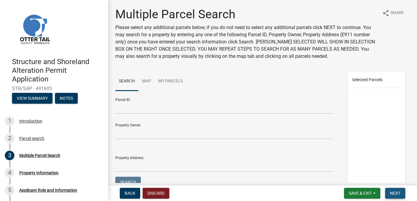
click at [397, 192] on span "Next" at bounding box center [395, 193] width 10 height 5
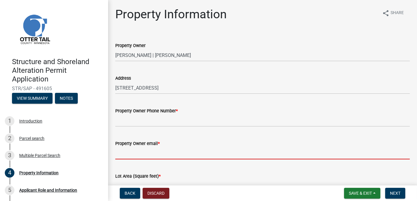
click at [135, 153] on input "Property Owner email *" at bounding box center [262, 153] width 294 height 12
paste input "darcyneumann@hotmail.com"
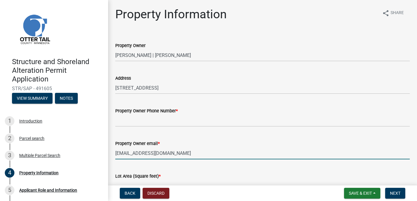
type input "darcyneumann@hotmail.com"
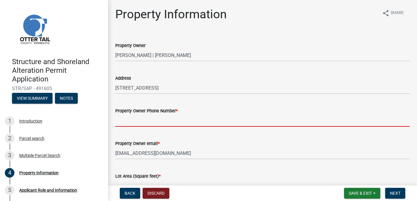
click at [119, 120] on input "Property Owner Phone Number *" at bounding box center [262, 121] width 294 height 12
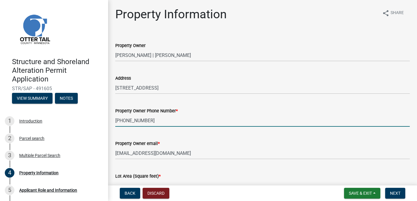
type input "701-866-4075"
click at [214, 145] on div "Property Owner email *" at bounding box center [262, 143] width 294 height 7
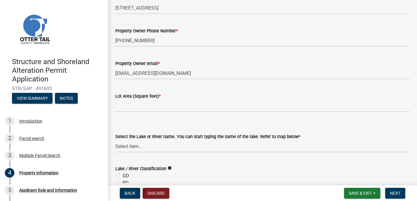
scroll to position [82, 0]
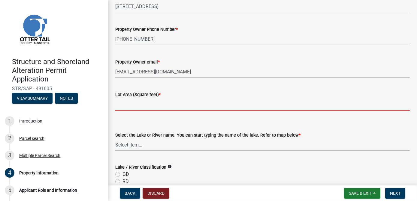
click at [133, 105] on input "text" at bounding box center [262, 104] width 294 height 12
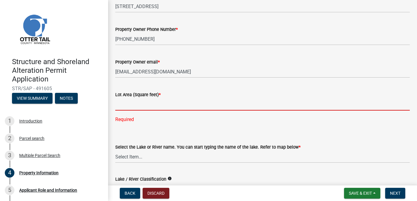
click at [127, 102] on input "text" at bounding box center [262, 104] width 294 height 12
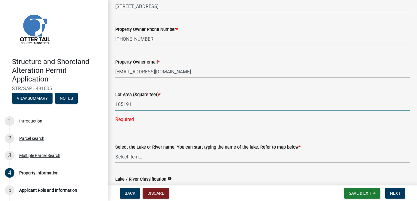
type input "105191"
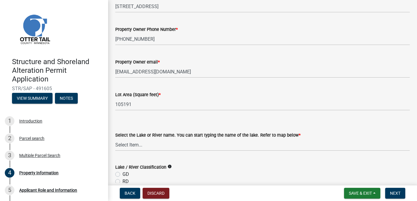
click at [135, 145] on select "Select Item... None [PERSON_NAME] 56-031 [PERSON_NAME] 56-118 [PERSON_NAME] 56-…" at bounding box center [262, 145] width 294 height 12
click at [115, 139] on select "Select Item... None [PERSON_NAME] 56-031 [PERSON_NAME] 56-118 [PERSON_NAME] 56-…" at bounding box center [262, 145] width 294 height 12
select select "e2e9f5ff-8d27-4eb8-b9f0-02cb67c83543"
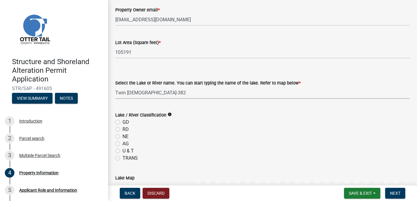
scroll to position [136, 0]
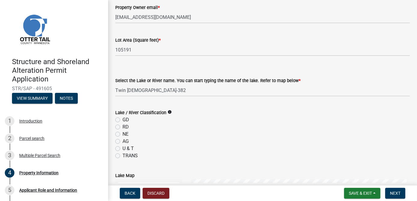
click at [115, 127] on div "Lake / River Classification info GD RD NE AG U & T TRANS" at bounding box center [262, 131] width 303 height 58
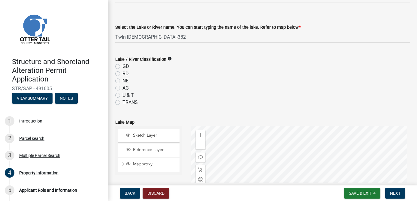
scroll to position [191, 0]
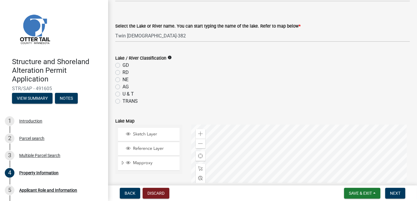
click at [122, 72] on label "RD" at bounding box center [125, 72] width 6 height 7
click at [122, 72] on input "RD" at bounding box center [124, 71] width 4 height 4
radio input "true"
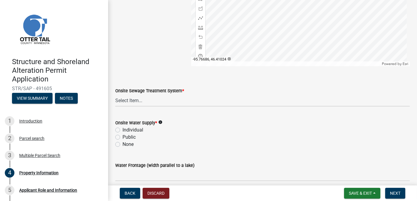
scroll to position [409, 0]
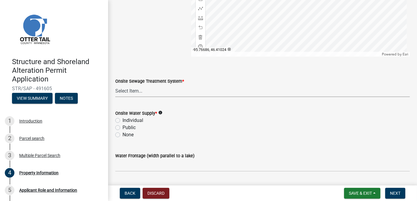
click at [130, 91] on select "Select Item... L&R Certificate of Compliance within 5yrs Compliance Inspection …" at bounding box center [262, 91] width 294 height 12
click at [115, 85] on select "Select Item... L&R Certificate of Compliance within 5yrs Compliance Inspection …" at bounding box center [262, 91] width 294 height 12
select select "9f52d7c9-96dd-4370-b810-ce091165f7c2"
click at [152, 90] on select "Select Item... L&R Certificate of Compliance within 5yrs Compliance Inspection …" at bounding box center [262, 91] width 294 height 12
click at [115, 85] on select "Select Item... L&R Certificate of Compliance within 5yrs Compliance Inspection …" at bounding box center [262, 91] width 294 height 12
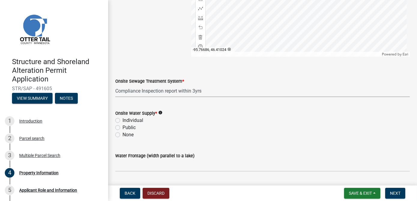
click at [122, 120] on label "Individual" at bounding box center [132, 120] width 21 height 7
click at [122, 120] on input "Individual" at bounding box center [124, 119] width 4 height 4
radio input "true"
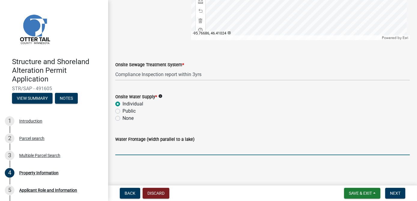
click at [130, 151] on input "Water Frontage (width parallel to a lake)" at bounding box center [262, 149] width 294 height 12
type input "200"
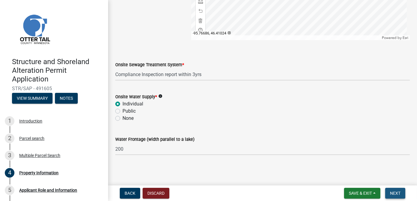
click at [389, 190] on button "Next" at bounding box center [395, 193] width 20 height 11
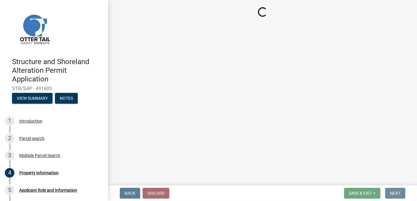
scroll to position [0, 0]
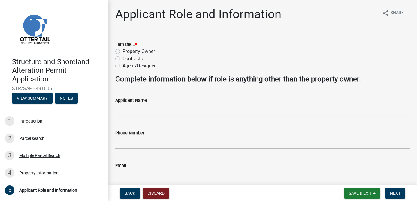
click at [122, 58] on label "Contractor" at bounding box center [133, 58] width 22 height 7
click at [122, 58] on input "Contractor" at bounding box center [124, 57] width 4 height 4
radio input "true"
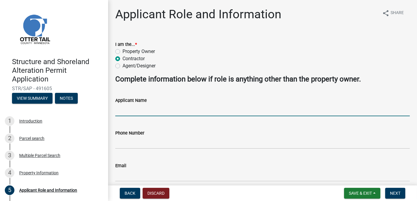
click at [120, 109] on input "Applicant Name" at bounding box center [262, 110] width 294 height 12
type input "Precision Landscape & Irrigation LLC"
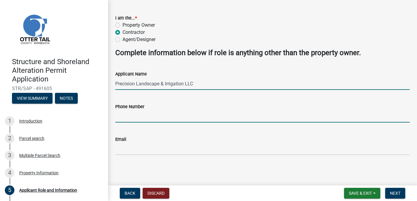
click at [130, 116] on input "Phone Number" at bounding box center [262, 116] width 294 height 12
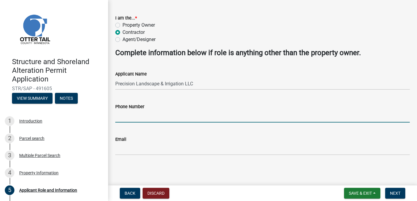
type input "[PHONE_NUMBER]"
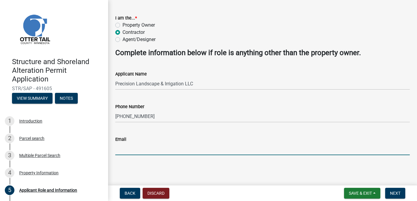
click at [137, 149] on input "Email" at bounding box center [262, 149] width 294 height 12
click at [134, 152] on input "Email" at bounding box center [262, 149] width 294 height 12
type input "[PERSON_NAME][EMAIL_ADDRESS][PERSON_NAME][DOMAIN_NAME]"
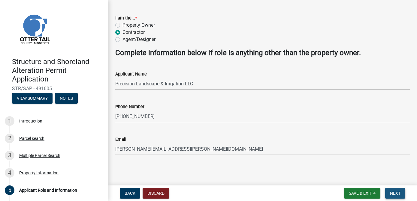
click at [399, 195] on span "Next" at bounding box center [395, 193] width 10 height 5
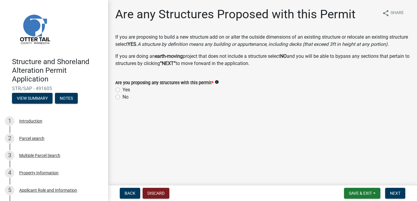
click at [122, 101] on label "No" at bounding box center [125, 97] width 6 height 7
click at [122, 97] on input "No" at bounding box center [124, 96] width 4 height 4
radio input "true"
click at [391, 195] on span "Next" at bounding box center [395, 193] width 10 height 5
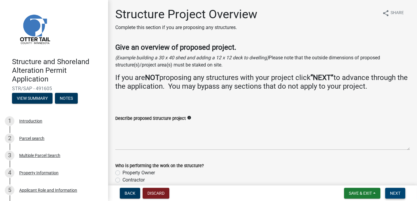
click at [394, 196] on span "Next" at bounding box center [395, 193] width 10 height 5
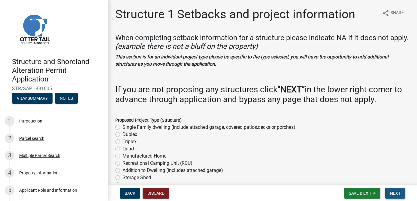
click at [394, 196] on span "Next" at bounding box center [395, 193] width 10 height 5
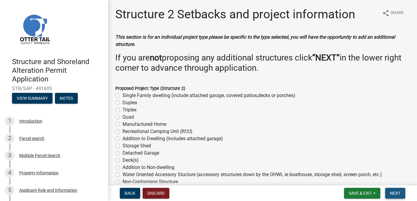
click at [394, 196] on span "Next" at bounding box center [395, 193] width 10 height 5
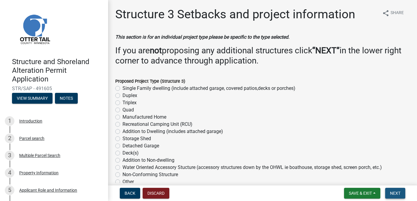
click at [394, 196] on span "Next" at bounding box center [395, 193] width 10 height 5
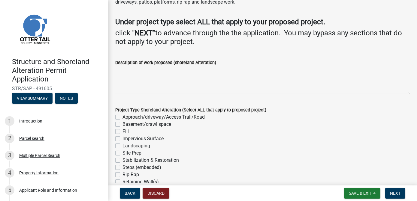
scroll to position [82, 0]
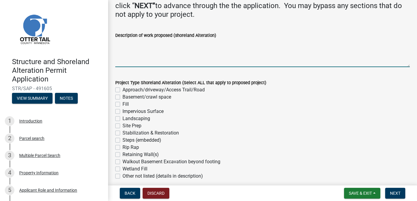
click at [121, 49] on textarea "Description of work proposed (shoreland Alteration)" at bounding box center [262, 53] width 294 height 28
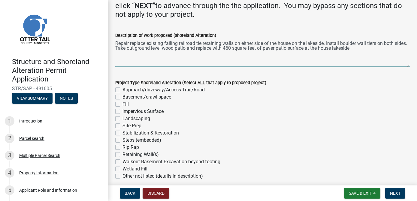
click at [368, 50] on textarea "Repair replace existing failing railroad tie retaining walls on either side of …" at bounding box center [262, 53] width 294 height 28
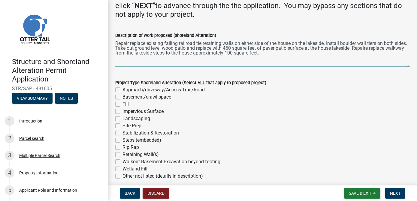
click at [289, 54] on textarea "Repair replace existing failing railroad tie retaining walls on either side of …" at bounding box center [262, 53] width 294 height 28
click at [239, 47] on textarea "Repair replace existing failing railroad tie retaining walls on either side of …" at bounding box center [262, 53] width 294 height 28
type textarea "Repair replace existing failing railroad tie retaining walls on either side of …"
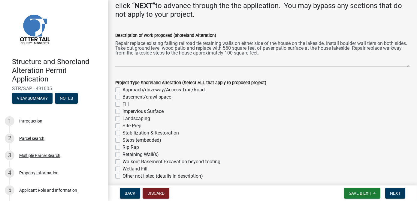
click at [122, 112] on label "Impervious Surface" at bounding box center [142, 111] width 41 height 7
click at [122, 112] on input "Impervious Surface" at bounding box center [124, 110] width 4 height 4
checkbox input "true"
checkbox input "false"
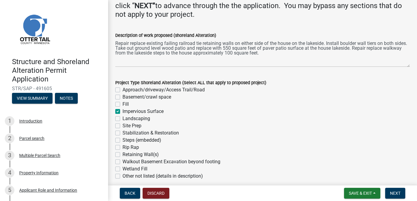
checkbox input "false"
checkbox input "true"
checkbox input "false"
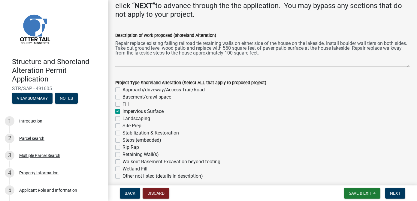
checkbox input "false"
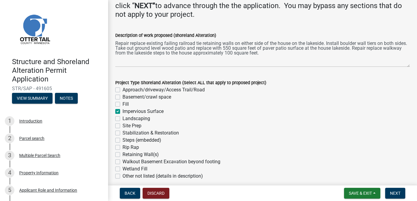
checkbox input "false"
drag, startPoint x: 118, startPoint y: 117, endPoint x: 118, endPoint y: 121, distance: 4.5
click at [122, 118] on label "Landscaping" at bounding box center [136, 118] width 28 height 7
click at [122, 118] on input "Landscaping" at bounding box center [124, 117] width 4 height 4
checkbox input "true"
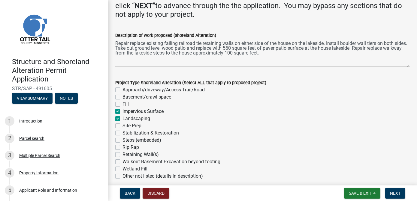
checkbox input "false"
checkbox input "true"
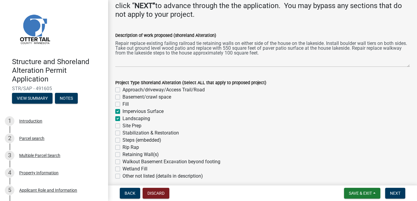
checkbox input "false"
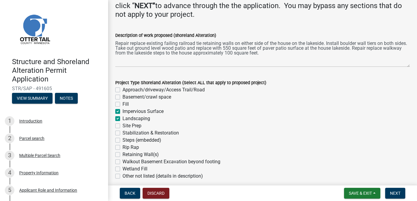
checkbox input "false"
drag, startPoint x: 117, startPoint y: 140, endPoint x: 117, endPoint y: 145, distance: 5.1
click at [117, 145] on div "Project Type Shoreland Alteration (Select ALL that apply to proposed project) A…" at bounding box center [262, 129] width 294 height 101
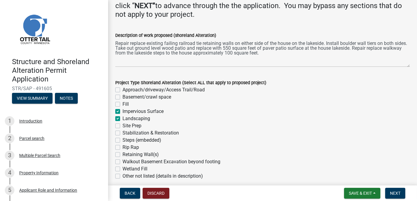
drag, startPoint x: 117, startPoint y: 145, endPoint x: 118, endPoint y: 139, distance: 5.7
click at [122, 139] on label "Steps (embedded)" at bounding box center [141, 140] width 39 height 7
click at [122, 139] on input "Steps (embedded)" at bounding box center [124, 139] width 4 height 4
checkbox input "true"
checkbox input "false"
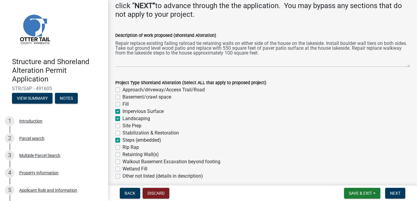
checkbox input "false"
checkbox input "true"
checkbox input "false"
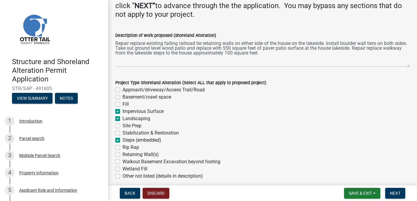
checkbox input "false"
checkbox input "true"
checkbox input "false"
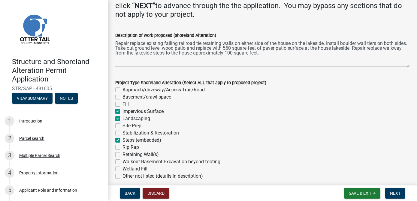
checkbox input "false"
click at [122, 155] on label "Retaining Wall(s)" at bounding box center [140, 154] width 36 height 7
click at [122, 155] on input "Retaining Wall(s)" at bounding box center [124, 153] width 4 height 4
checkbox input "true"
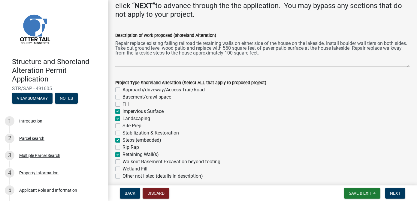
checkbox input "false"
checkbox input "true"
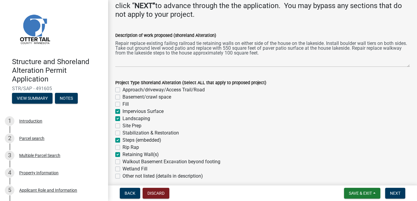
checkbox input "false"
checkbox input "true"
checkbox input "false"
checkbox input "true"
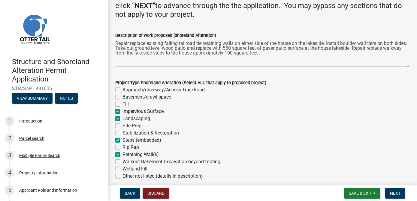
checkbox input "false"
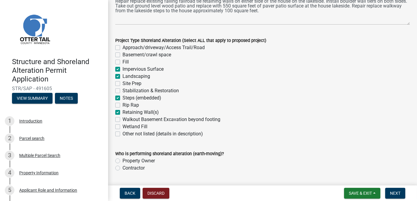
scroll to position [136, 0]
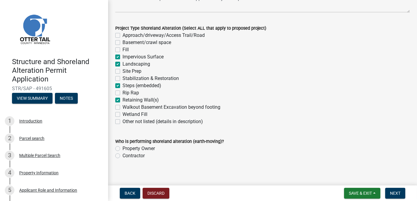
click at [122, 155] on label "Contractor" at bounding box center [133, 155] width 22 height 7
click at [122, 155] on input "Contractor" at bounding box center [124, 154] width 4 height 4
radio input "true"
click at [400, 195] on span "Next" at bounding box center [395, 193] width 10 height 5
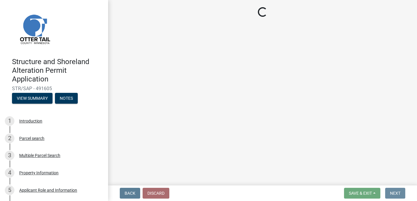
scroll to position [0, 0]
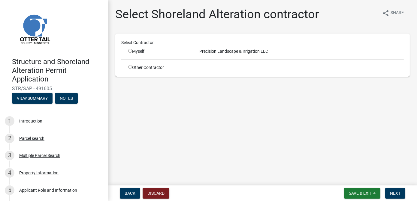
click at [130, 51] on input "radio" at bounding box center [130, 51] width 4 height 4
radio input "true"
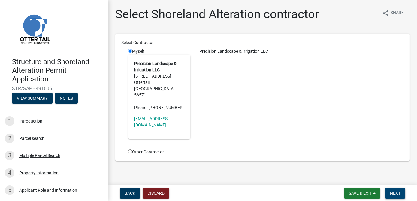
click at [395, 188] on button "Next" at bounding box center [395, 193] width 20 height 11
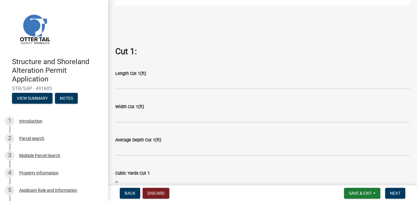
scroll to position [245, 0]
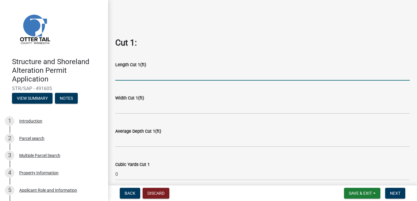
click at [142, 78] on input "text" at bounding box center [262, 74] width 294 height 12
type input "55"
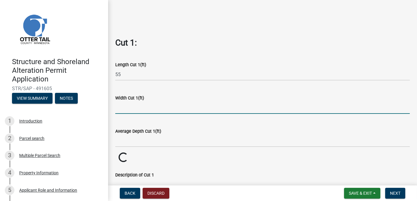
click at [122, 114] on input "text" at bounding box center [262, 108] width 294 height 12
type input "10"
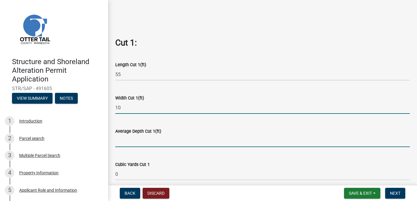
click at [142, 147] on input "text" at bounding box center [262, 141] width 294 height 12
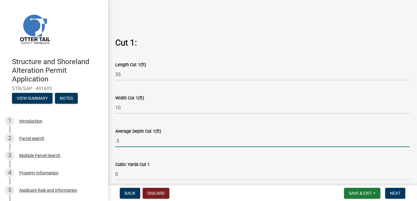
type input "0.5"
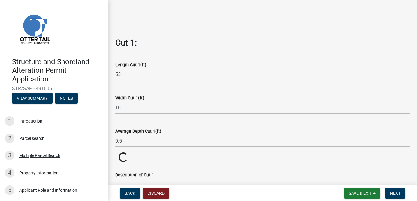
click at [173, 153] on wm-data-entity-input "Average Depth Cut 1(ft) 0.5" at bounding box center [262, 135] width 294 height 33
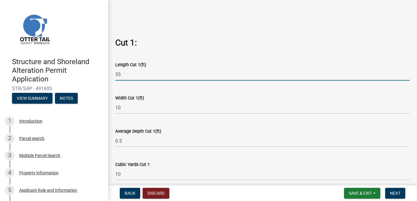
drag, startPoint x: 122, startPoint y: 79, endPoint x: 106, endPoint y: 77, distance: 16.3
click at [106, 77] on div "Structure and Shoreland Alteration Permit Application STR/SAP - 491605 View Sum…" at bounding box center [208, 100] width 417 height 201
type input "650"
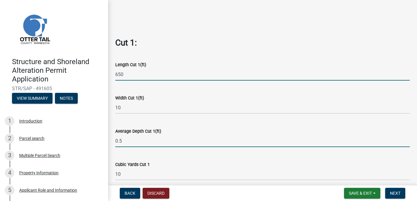
click at [161, 147] on input "0.5" at bounding box center [262, 141] width 294 height 12
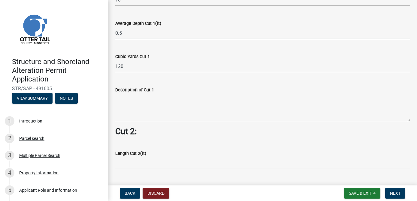
scroll to position [354, 0]
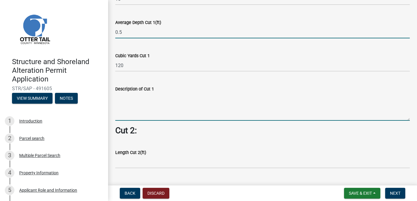
click at [137, 110] on textarea "Description of Cut 1" at bounding box center [262, 107] width 294 height 28
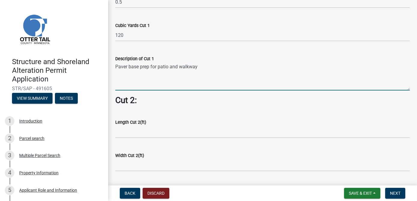
scroll to position [409, 0]
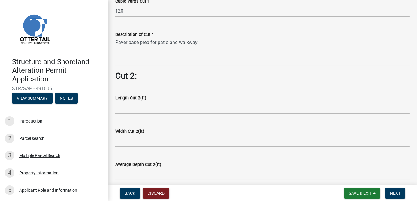
type textarea "Paver base prep for patio and walkway"
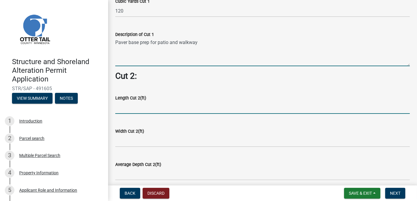
click at [122, 111] on input "text" at bounding box center [262, 108] width 294 height 12
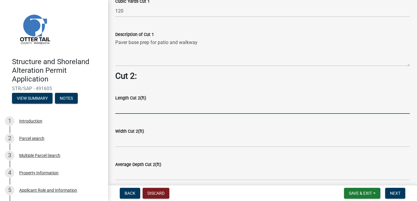
click at [132, 114] on input "text" at bounding box center [262, 108] width 294 height 12
type input "50"
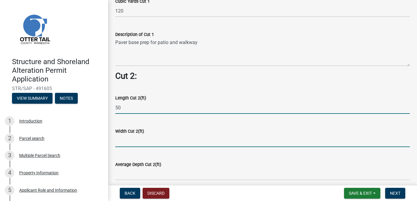
click at [133, 146] on input "text" at bounding box center [262, 141] width 294 height 12
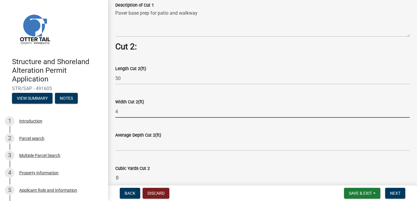
scroll to position [491, 0]
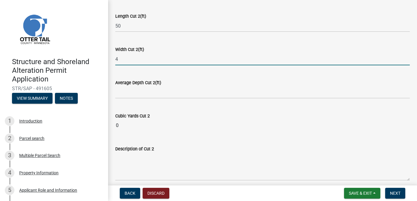
type input "4"
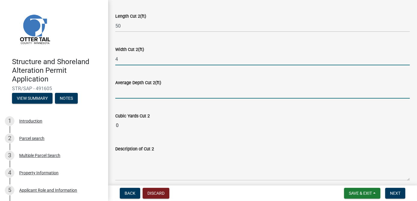
click at [122, 99] on input "text" at bounding box center [262, 92] width 294 height 12
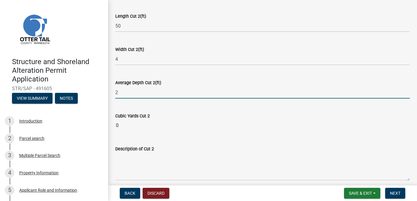
type input "2"
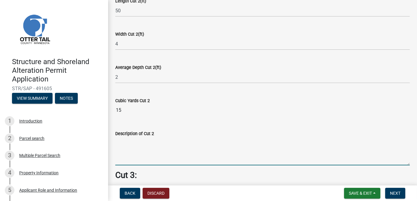
scroll to position [518, 0]
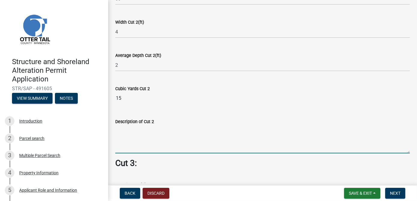
click at [128, 136] on textarea "Description of Cut 2" at bounding box center [262, 139] width 294 height 28
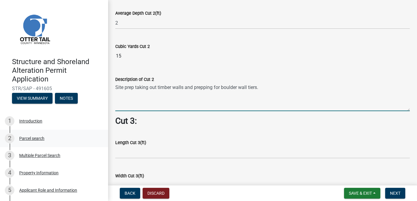
scroll to position [572, 0]
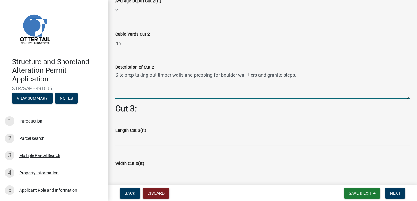
click at [206, 95] on textarea "Site prep taking out timber walls and prepping for boulder wall tiers and grani…" at bounding box center [262, 85] width 294 height 28
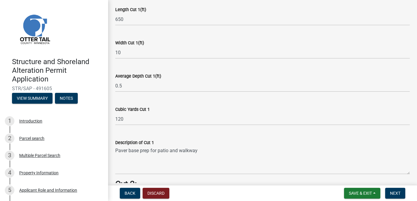
scroll to position [300, 0]
type textarea "Site prep taking out timber walls and prepping for boulder wall tiers and grani…"
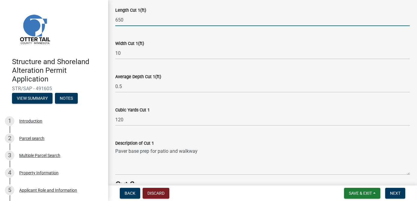
click at [139, 25] on input "650" at bounding box center [262, 20] width 294 height 12
type input "65"
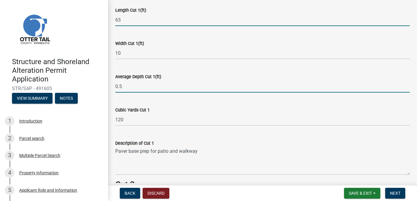
click at [164, 87] on input "0.5" at bounding box center [262, 86] width 294 height 12
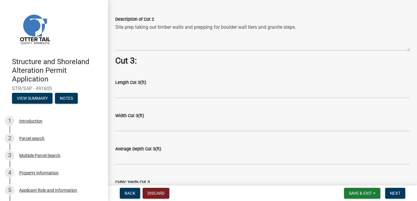
scroll to position [709, 0]
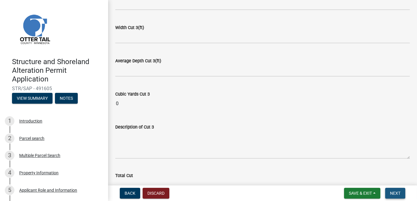
click at [397, 192] on span "Next" at bounding box center [395, 193] width 10 height 5
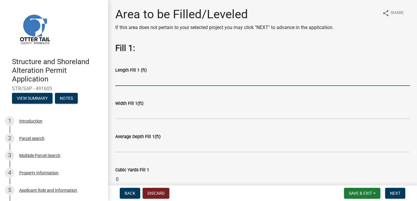
click at [130, 81] on input "text" at bounding box center [262, 80] width 294 height 12
type input "65"
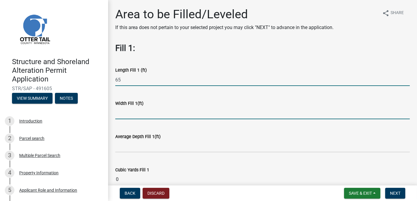
click at [120, 117] on input "text" at bounding box center [262, 113] width 294 height 12
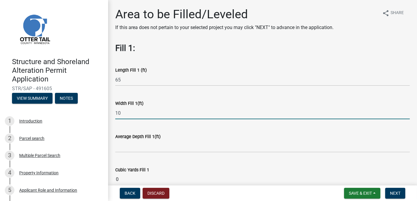
type input "10"
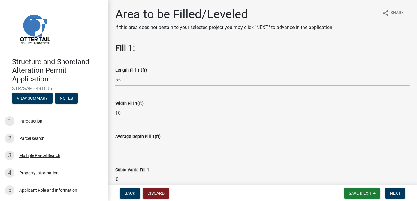
click at [120, 143] on input "text" at bounding box center [262, 146] width 294 height 12
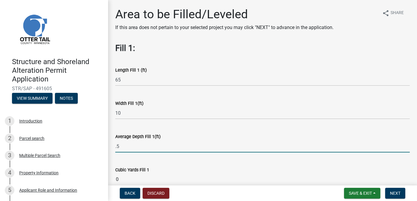
type input "0.5"
click at [136, 160] on wm-data-entity-input "Cubic Yards Fill 1 0" at bounding box center [262, 174] width 294 height 33
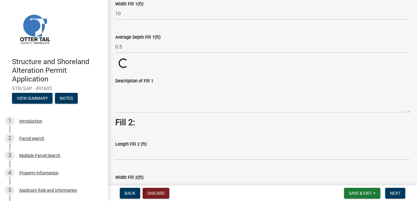
scroll to position [109, 0]
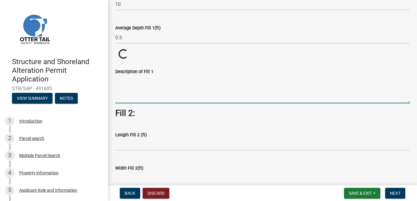
click at [126, 91] on textarea "Description of Fill 1" at bounding box center [262, 89] width 294 height 28
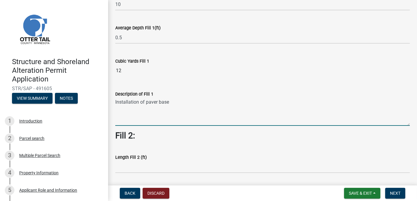
type textarea "Installation of paver base"
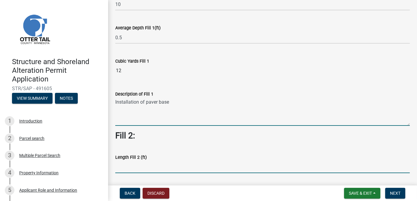
click at [129, 165] on input "text" at bounding box center [262, 167] width 294 height 12
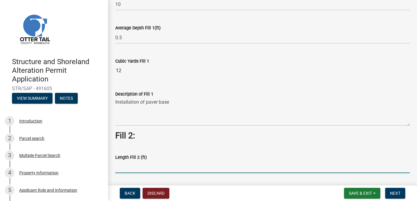
click at [124, 167] on input "text" at bounding box center [262, 167] width 294 height 12
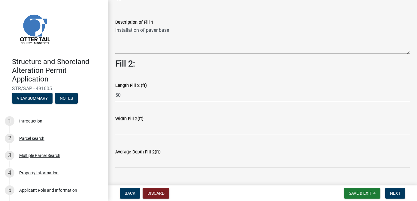
scroll to position [191, 0]
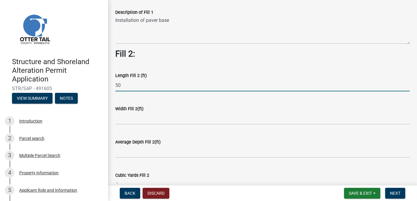
type input "50"
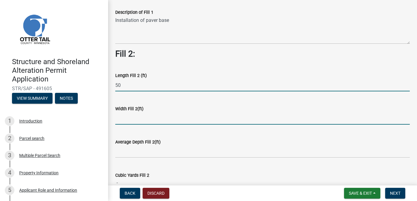
click at [126, 115] on input "text" at bounding box center [262, 118] width 294 height 12
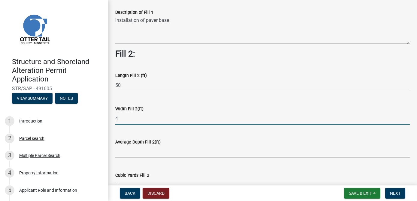
type input "4"
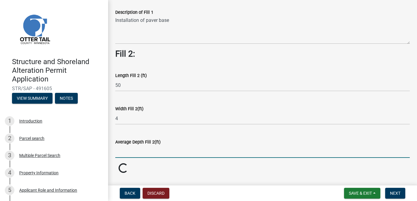
click at [122, 154] on input "text" at bounding box center [262, 152] width 294 height 12
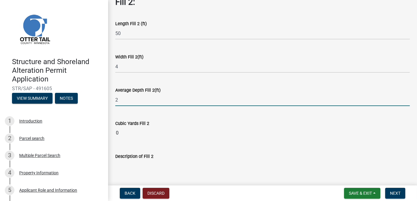
scroll to position [245, 0]
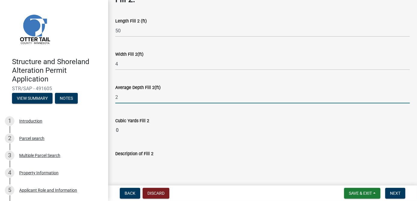
type input "2"
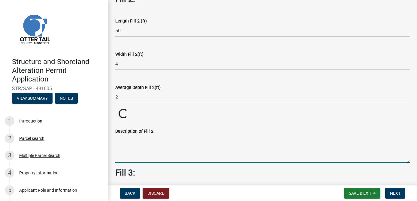
click at [129, 165] on wm-data-entity-input "Description of Fill 2" at bounding box center [262, 143] width 294 height 49
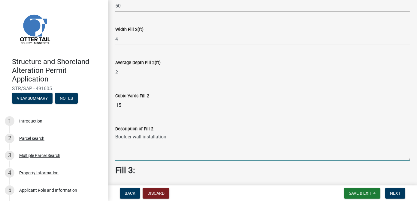
scroll to position [327, 0]
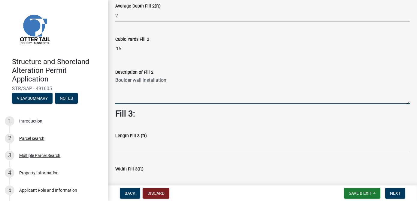
type textarea "Boulder wall installation"
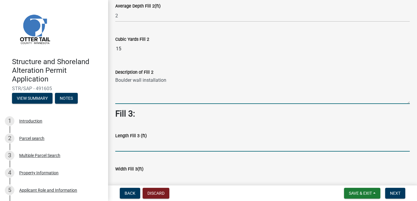
click at [125, 142] on input "text" at bounding box center [262, 145] width 294 height 12
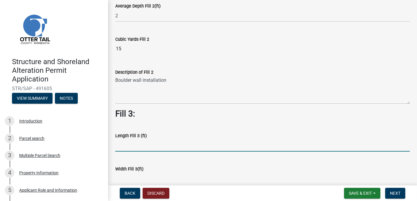
click at [122, 149] on input "text" at bounding box center [262, 145] width 294 height 12
click at [129, 176] on input "text" at bounding box center [262, 179] width 294 height 12
drag, startPoint x: 116, startPoint y: 144, endPoint x: 108, endPoint y: 147, distance: 8.4
click at [111, 145] on div "Length Fill 3 (ft) 57" at bounding box center [262, 138] width 303 height 28
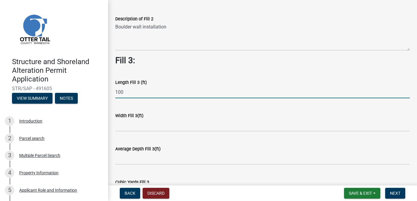
scroll to position [381, 0]
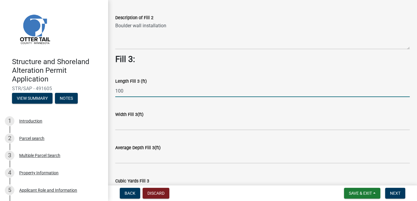
type input "100"
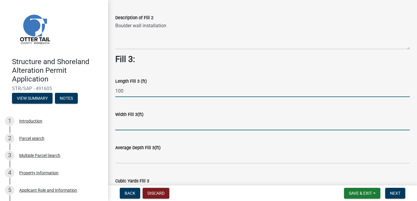
click at [120, 124] on input "text" at bounding box center [262, 124] width 294 height 12
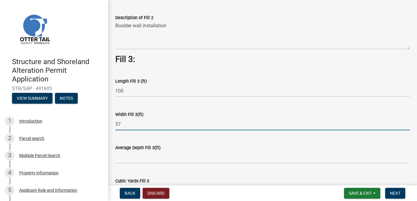
type input "57"
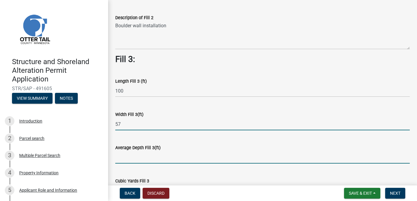
click at [138, 159] on input "text" at bounding box center [262, 157] width 294 height 12
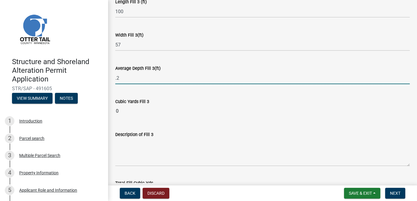
scroll to position [463, 0]
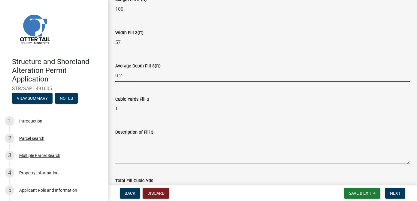
click at [173, 130] on form "Description of Fill 3" at bounding box center [262, 146] width 294 height 35
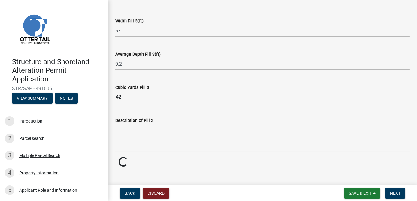
scroll to position [482, 0]
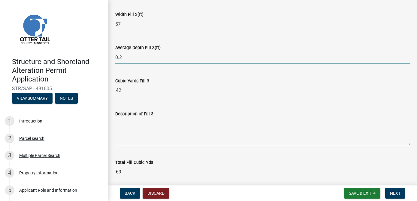
click at [129, 57] on input "0.2" at bounding box center [262, 57] width 294 height 12
type input "0.1"
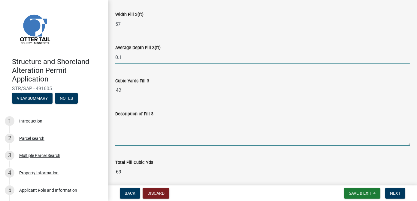
click at [158, 121] on form "Description of Fill 3" at bounding box center [262, 127] width 294 height 35
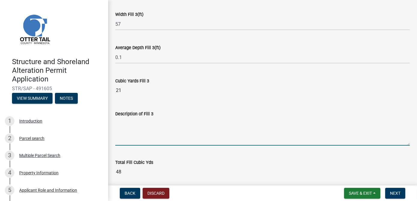
click at [129, 123] on textarea "Description of Fill 3" at bounding box center [262, 132] width 294 height 28
drag, startPoint x: 178, startPoint y: 142, endPoint x: 186, endPoint y: 142, distance: 7.8
click at [180, 142] on textarea "Installation of screened soil for grading for turf repair" at bounding box center [262, 132] width 294 height 28
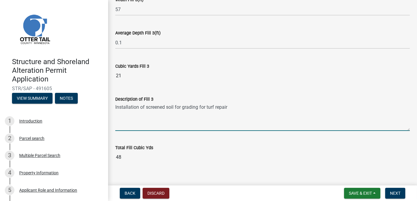
scroll to position [504, 0]
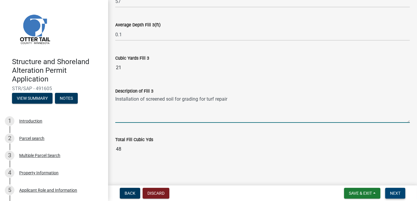
type textarea "Installation of screened soil for grading for turf repair"
click at [402, 195] on button "Next" at bounding box center [395, 193] width 20 height 11
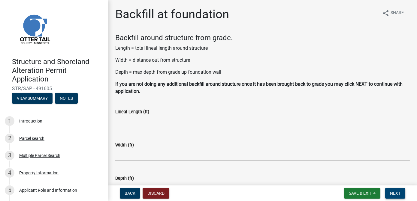
click at [395, 197] on button "Next" at bounding box center [395, 193] width 20 height 11
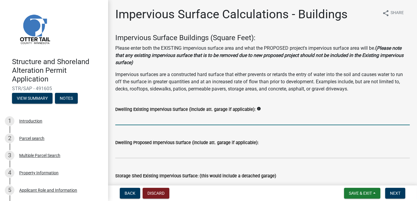
click at [149, 121] on input "text" at bounding box center [262, 119] width 294 height 12
drag, startPoint x: 133, startPoint y: 118, endPoint x: 121, endPoint y: 120, distance: 13.1
click at [121, 120] on input "2099" at bounding box center [262, 119] width 294 height 12
click at [151, 112] on div "Dwelling Existing Impervious Surface (include att. garage if applicable): info" at bounding box center [262, 109] width 294 height 7
drag, startPoint x: 135, startPoint y: 121, endPoint x: 97, endPoint y: 119, distance: 37.8
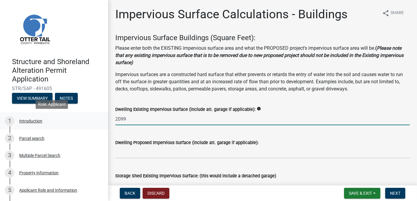
click at [100, 119] on div "Structure and Shoreland Alteration Permit Application STR/SAP - 491605 View Sum…" at bounding box center [208, 100] width 417 height 201
type input "2147"
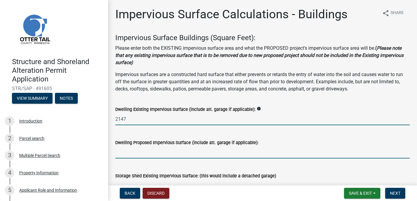
click at [128, 151] on input "text" at bounding box center [262, 152] width 294 height 12
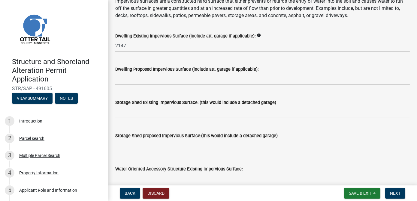
scroll to position [82, 0]
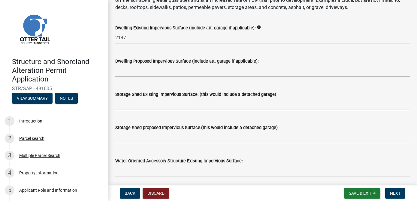
click at [125, 103] on input "text" at bounding box center [262, 104] width 294 height 12
type input "768"
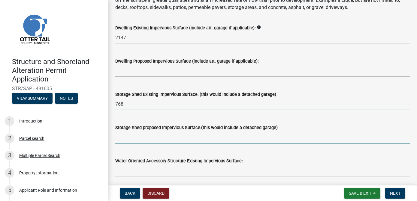
click at [162, 133] on input "text" at bounding box center [262, 137] width 294 height 12
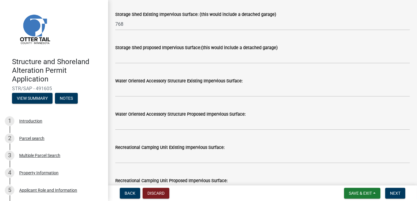
scroll to position [163, 0]
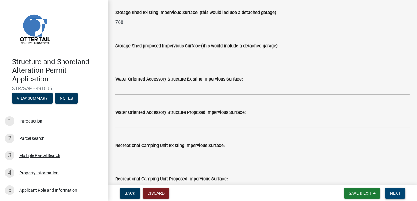
click at [392, 192] on span "Next" at bounding box center [395, 193] width 10 height 5
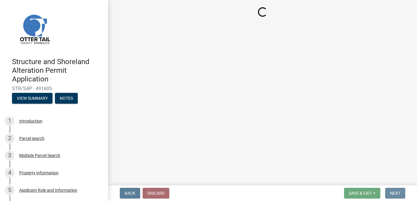
scroll to position [0, 0]
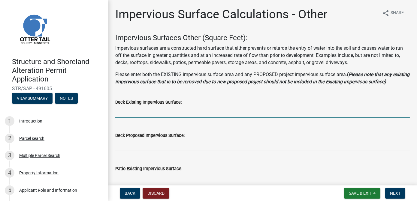
click at [125, 118] on input "text" at bounding box center [262, 112] width 294 height 12
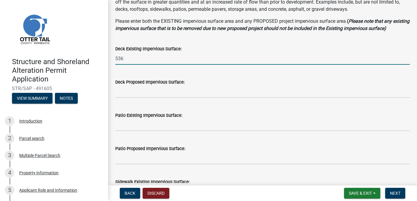
scroll to position [54, 0]
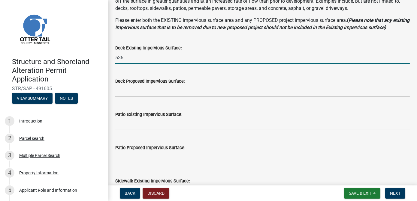
type input "536"
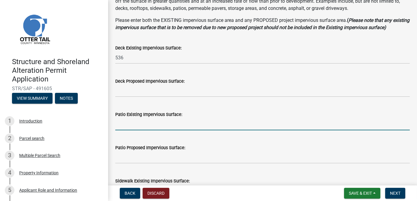
click at [135, 130] on input "text" at bounding box center [262, 124] width 294 height 12
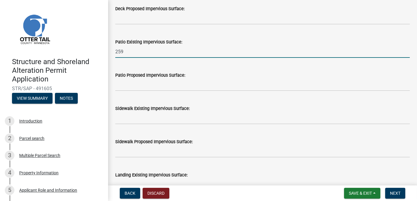
scroll to position [136, 0]
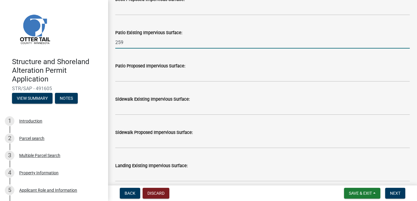
type input "259"
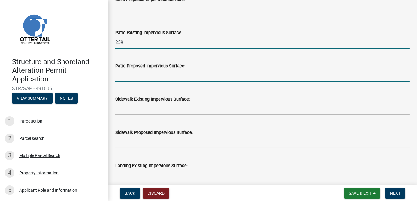
click at [127, 82] on input "text" at bounding box center [262, 76] width 294 height 12
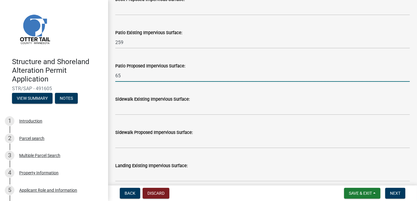
type input "650"
type input "3710.00"
type input "6"
type input "550"
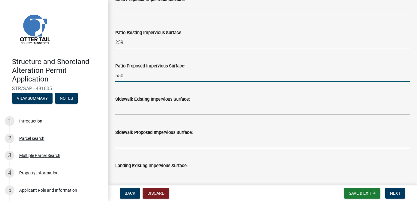
click at [117, 146] on input "text" at bounding box center [262, 142] width 294 height 12
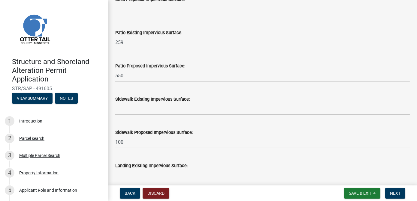
type input "100"
click at [172, 164] on div "Landing Existing Impervious Surface:" at bounding box center [262, 168] width 294 height 28
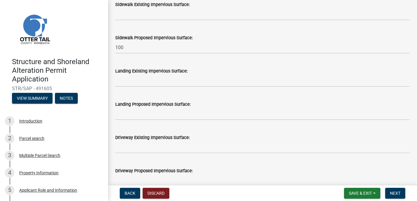
scroll to position [245, 0]
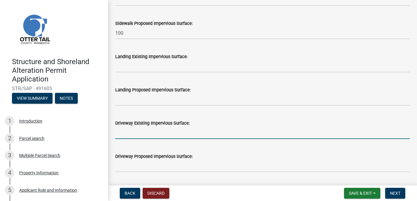
click at [133, 139] on input "text" at bounding box center [262, 133] width 294 height 12
type input "4987"
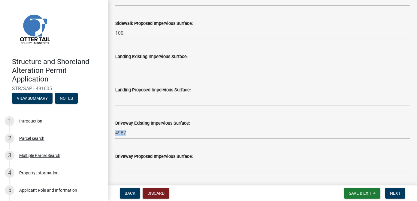
click at [141, 152] on wm-data-entity-input-list "Impervious Surfaces Other (Square Feet): Impervious surfaces are a constructed …" at bounding box center [262, 204] width 294 height 832
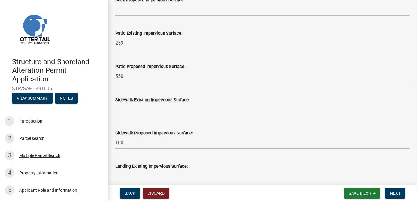
scroll to position [136, 0]
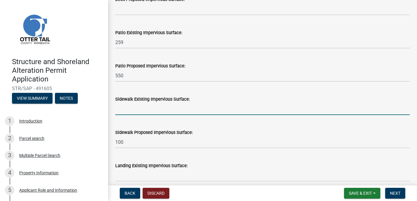
click at [123, 115] on input "text" at bounding box center [262, 109] width 294 height 12
type input "150"
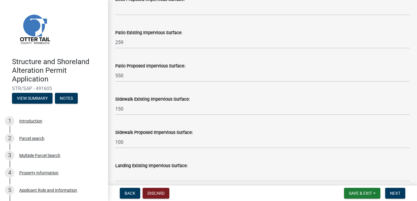
click at [140, 133] on div "Sidewalk Proposed Impervious Surface: 100" at bounding box center [262, 135] width 294 height 28
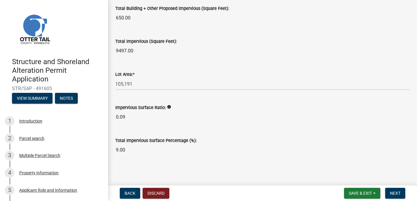
scroll to position [734, 0]
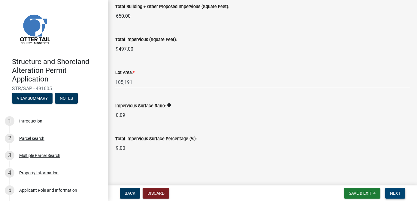
click at [389, 193] on button "Next" at bounding box center [395, 193] width 20 height 11
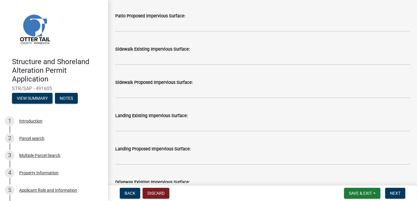
scroll to position [327, 0]
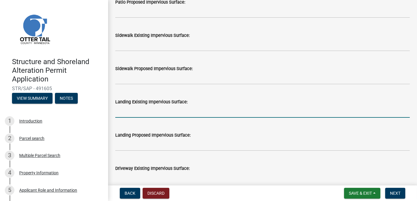
click at [123, 111] on input "text" at bounding box center [262, 112] width 294 height 12
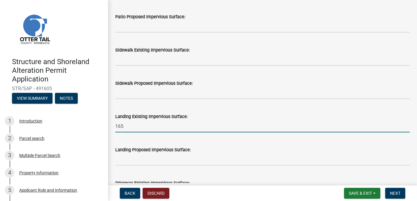
scroll to position [300, 0]
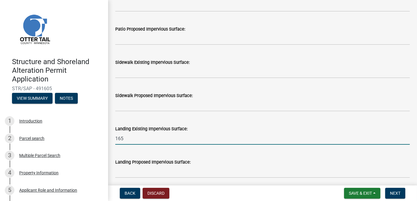
type input "165"
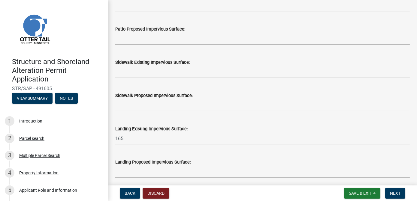
click at [154, 160] on label "Landing Proposed Impervious Surface:" at bounding box center [152, 162] width 75 height 4
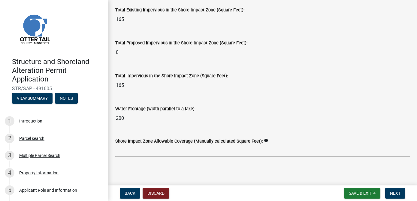
scroll to position [820, 0]
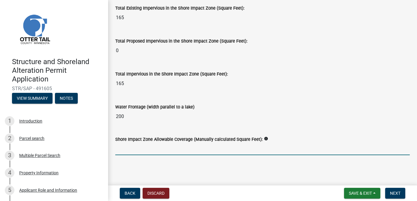
click at [136, 150] on input "text" at bounding box center [262, 149] width 294 height 12
click at [136, 150] on input "0" at bounding box center [262, 149] width 294 height 12
drag, startPoint x: 136, startPoint y: 150, endPoint x: 109, endPoint y: 153, distance: 27.2
type input "1500"
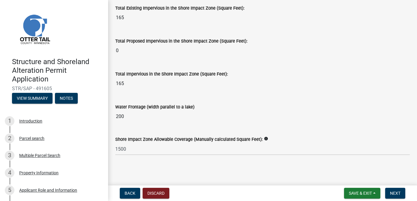
click at [127, 167] on main "Shore Impact Zone Impervious Surface Calculations share Share Shore Impact Zone…" at bounding box center [262, 91] width 309 height 183
click at [390, 193] on span "Next" at bounding box center [395, 193] width 10 height 5
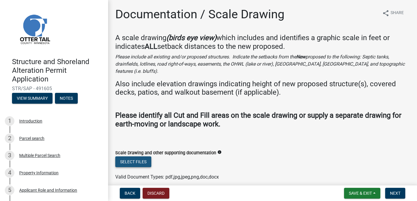
click at [145, 157] on button "Select files" at bounding box center [133, 162] width 36 height 11
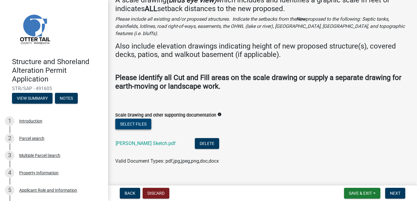
scroll to position [41, 0]
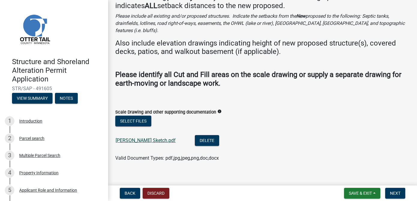
click at [133, 138] on link "Darcy Neumann Sketch.pdf" at bounding box center [145, 141] width 60 height 6
click at [394, 193] on span "Next" at bounding box center [395, 193] width 10 height 5
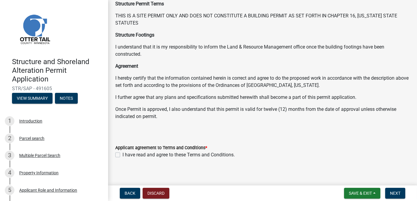
scroll to position [103, 0]
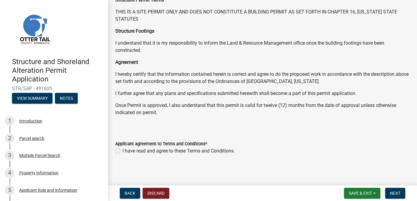
click at [122, 151] on label "I have read and agree to these Terms and Conditions." at bounding box center [178, 151] width 112 height 7
click at [122, 151] on input "I have read and agree to these Terms and Conditions." at bounding box center [124, 150] width 4 height 4
checkbox input "true"
click at [389, 193] on button "Next" at bounding box center [395, 193] width 20 height 11
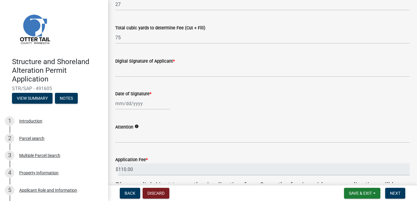
scroll to position [136, 0]
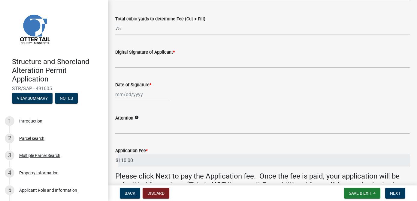
click at [139, 96] on div at bounding box center [142, 94] width 55 height 12
select select "10"
select select "2025"
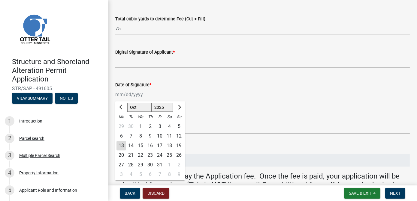
drag, startPoint x: 121, startPoint y: 145, endPoint x: 122, endPoint y: 128, distance: 16.8
click at [121, 144] on div "13" at bounding box center [121, 146] width 10 height 10
type input "[DATE]"
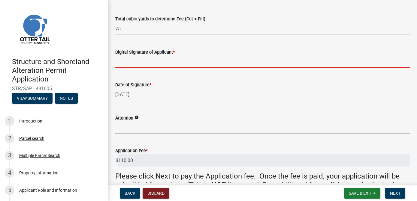
click at [144, 64] on input "Digital Signature of Applicant *" at bounding box center [262, 62] width 294 height 12
type input "[PERSON_NAME]"
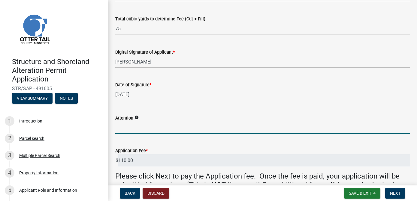
click at [135, 125] on input "Attention" at bounding box center [262, 128] width 294 height 12
type input "[PERSON_NAME]"
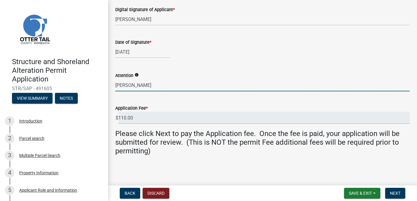
scroll to position [179, 0]
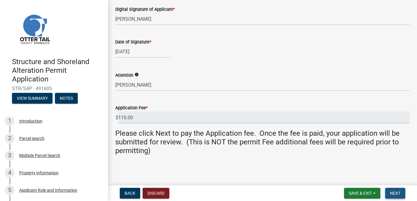
click at [394, 194] on span "Next" at bounding box center [395, 193] width 10 height 5
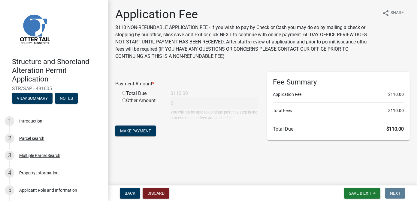
click at [124, 93] on input "radio" at bounding box center [124, 93] width 4 height 4
radio input "true"
type input "110"
click at [133, 130] on span "Make Payment" at bounding box center [135, 131] width 31 height 5
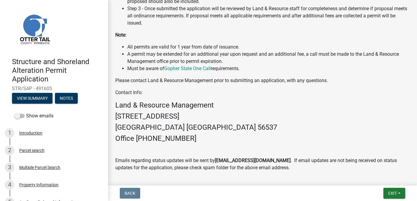
scroll to position [381, 0]
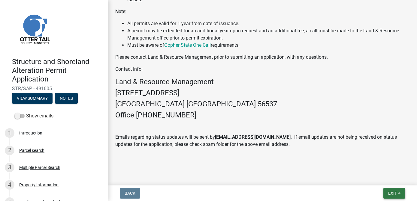
click at [393, 193] on span "Exit" at bounding box center [392, 193] width 9 height 5
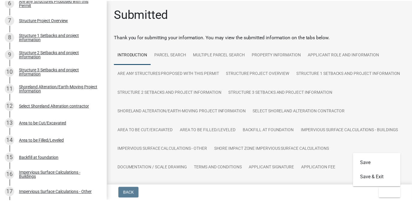
scroll to position [218, 0]
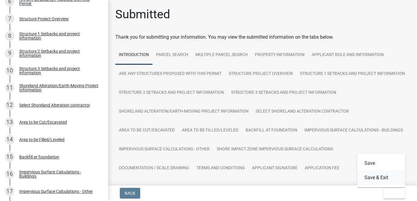
click at [372, 177] on button "Save & Exit" at bounding box center [381, 178] width 48 height 14
